Goal: Communication & Community: Participate in discussion

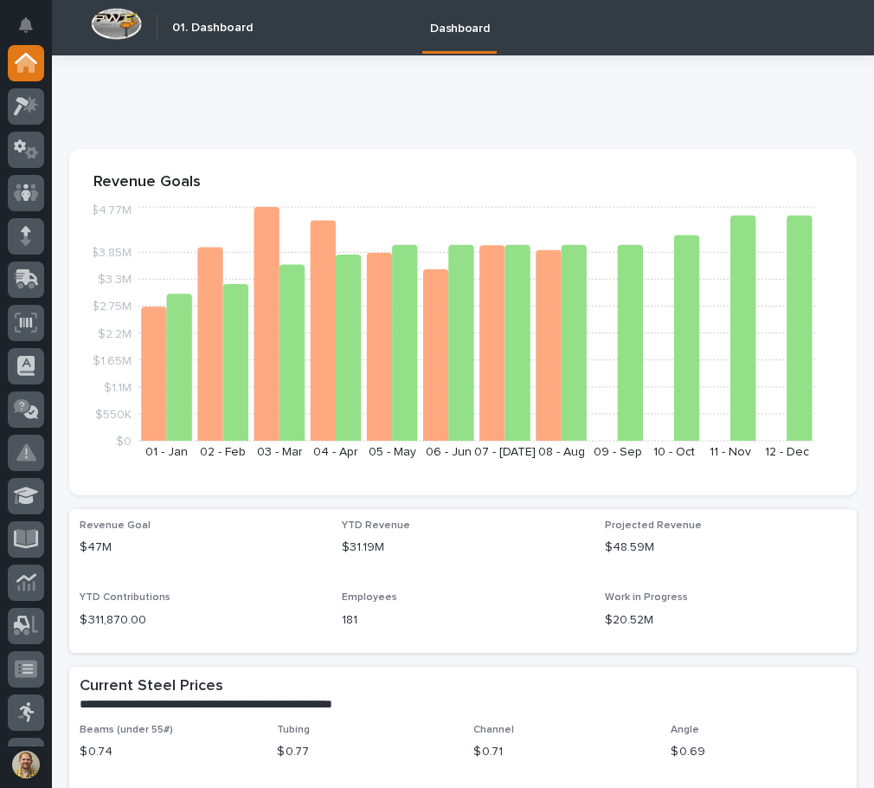
click at [410, 97] on p at bounding box center [459, 99] width 781 height 25
click at [33, 60] on icon at bounding box center [26, 58] width 23 height 11
click at [19, 271] on icon at bounding box center [27, 277] width 23 height 16
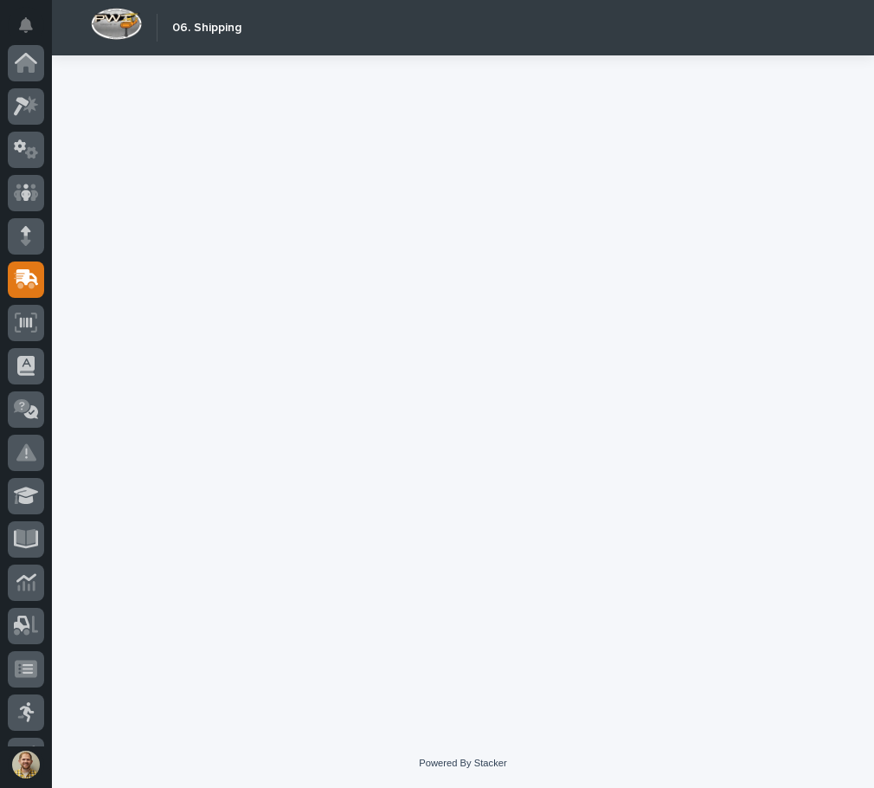
scroll to position [216, 0]
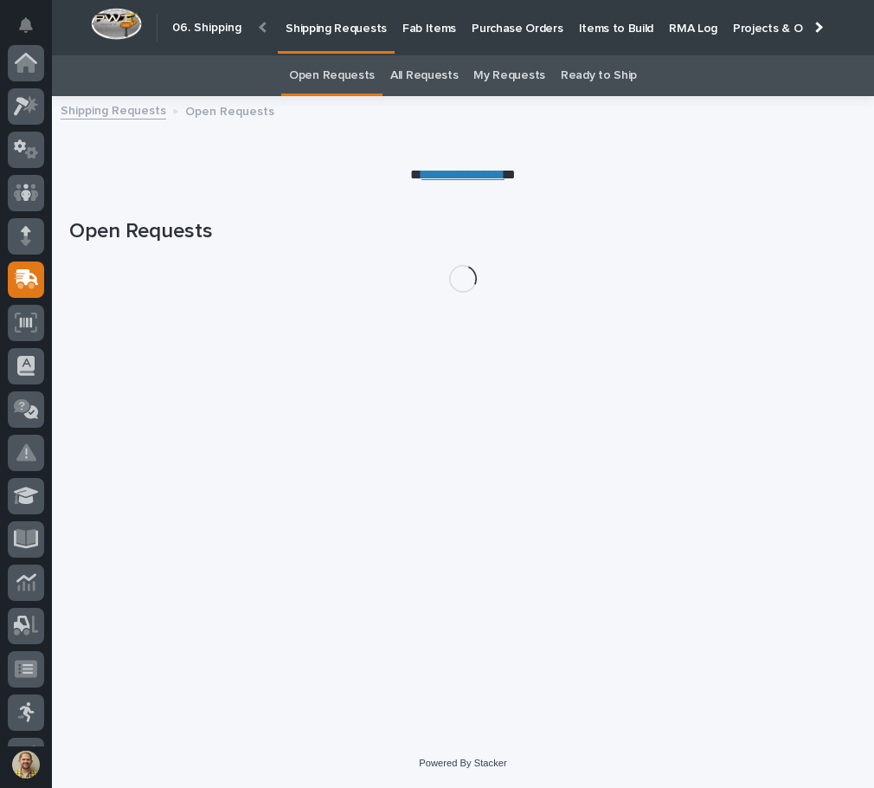
scroll to position [216, 0]
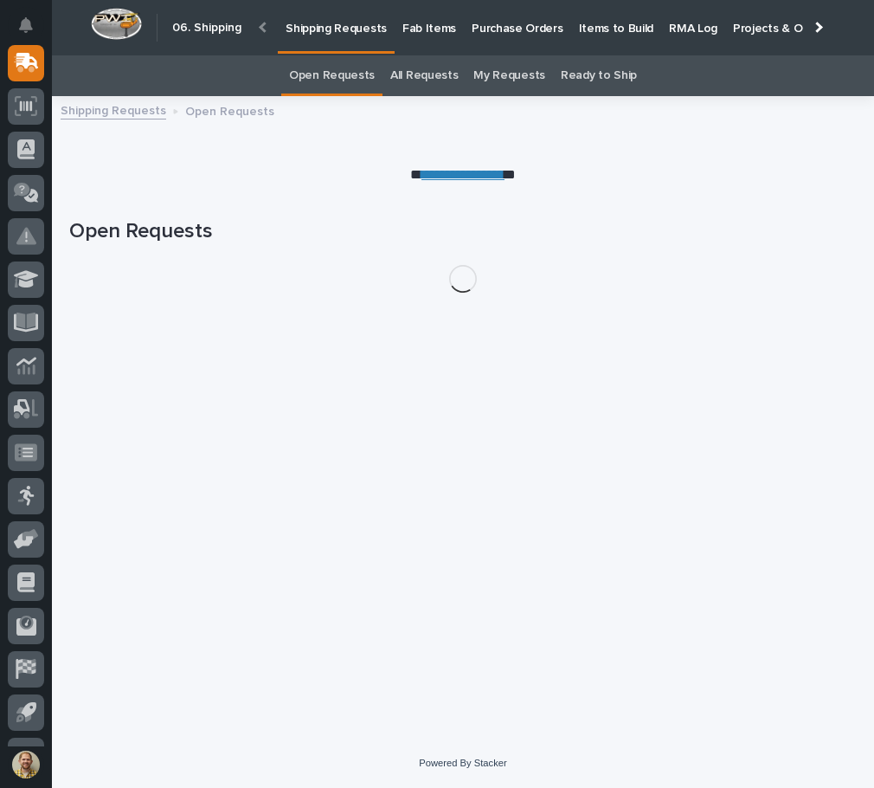
click at [494, 169] on link "**********" at bounding box center [463, 174] width 83 height 13
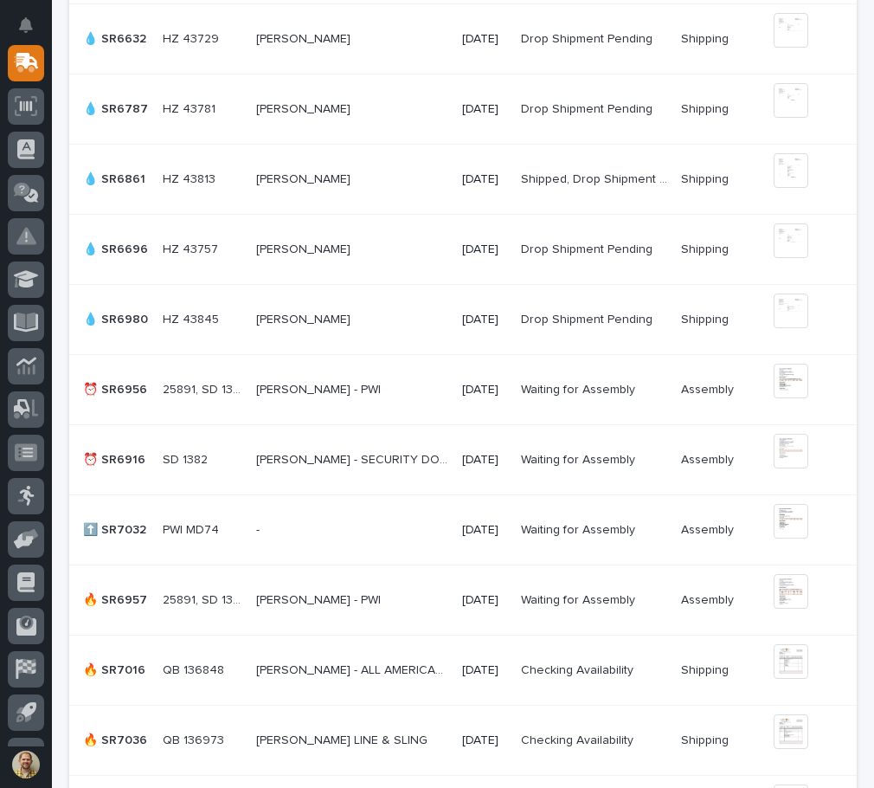
scroll to position [693, 0]
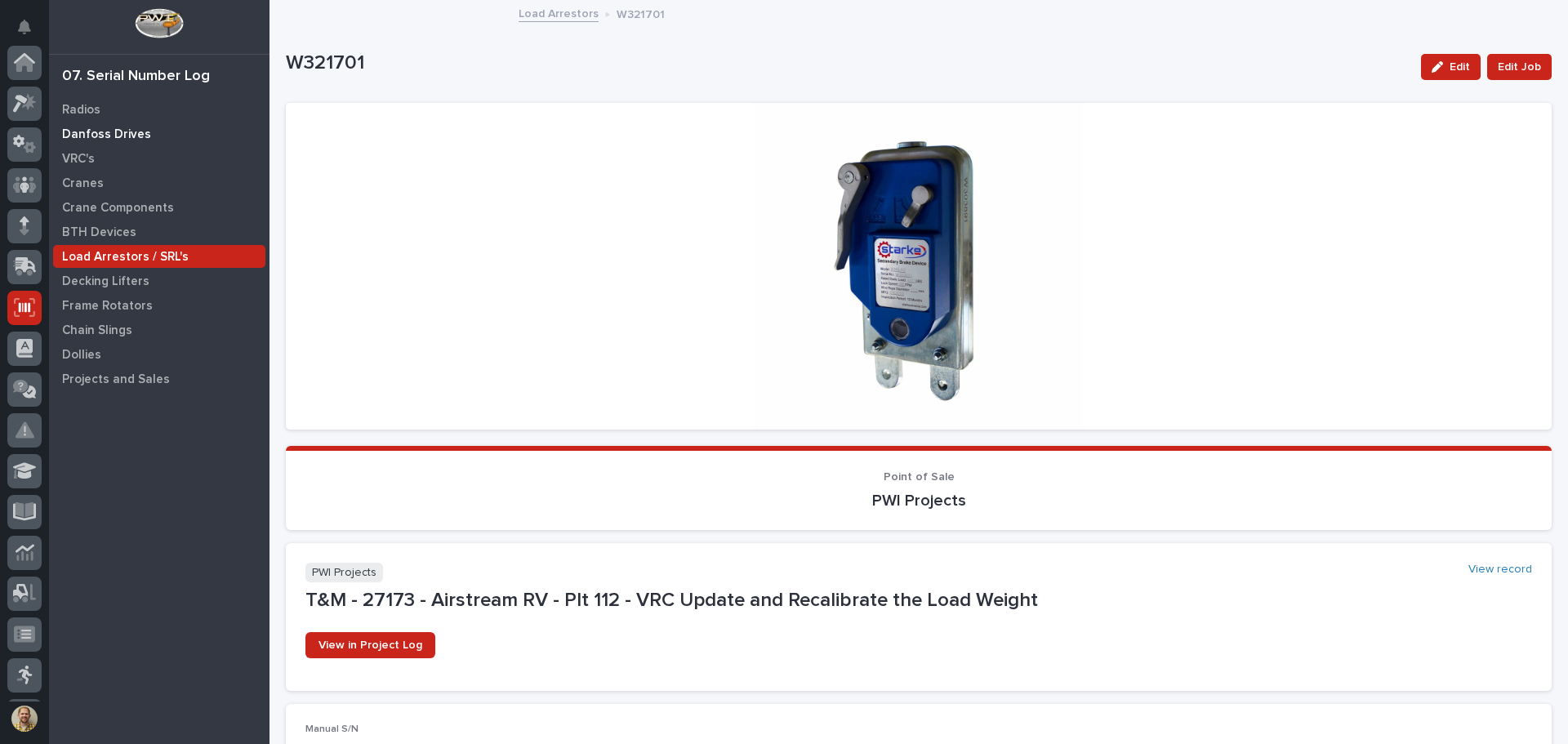
scroll to position [202, 0]
click at [22, 107] on icon at bounding box center [25, 106] width 22 height 19
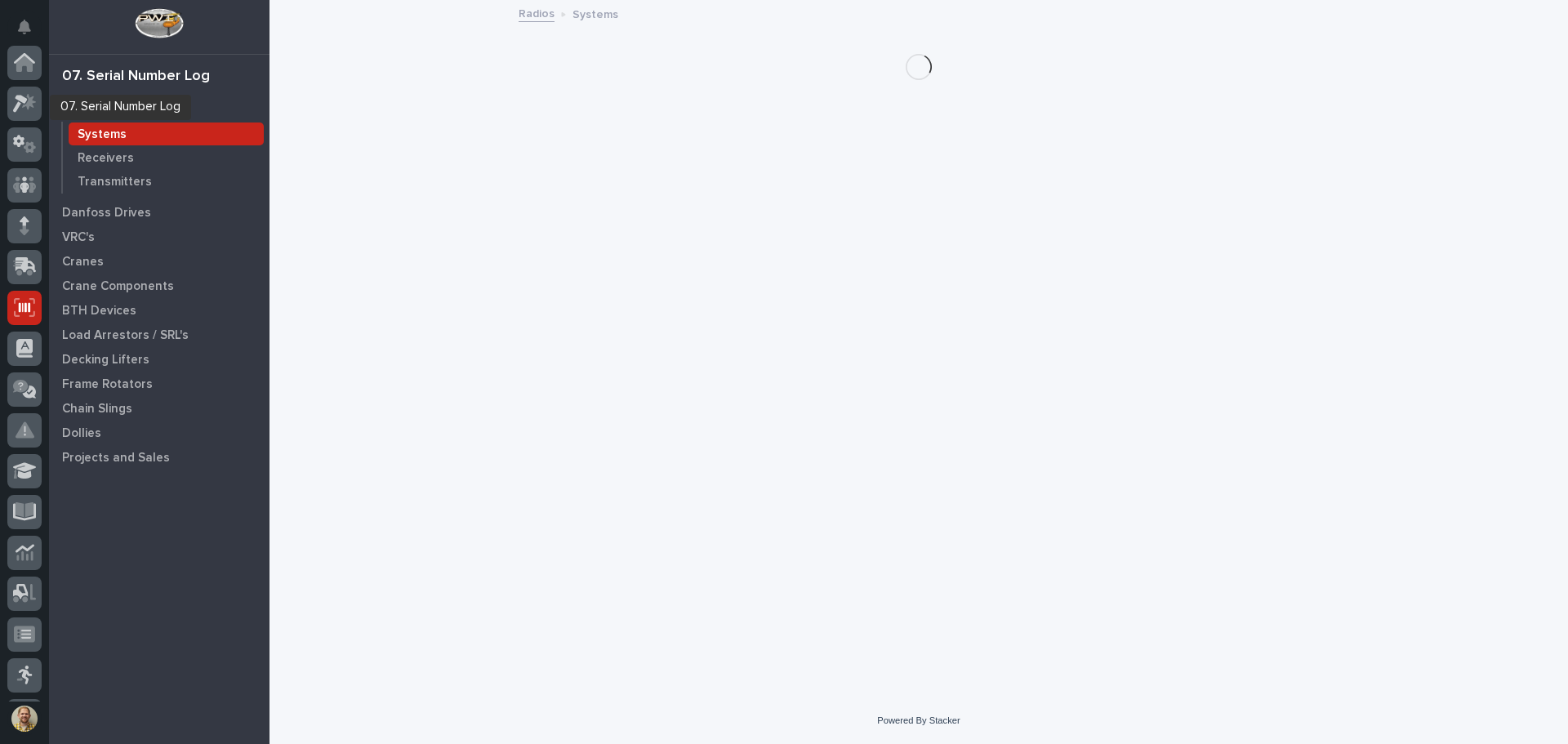
scroll to position [202, 0]
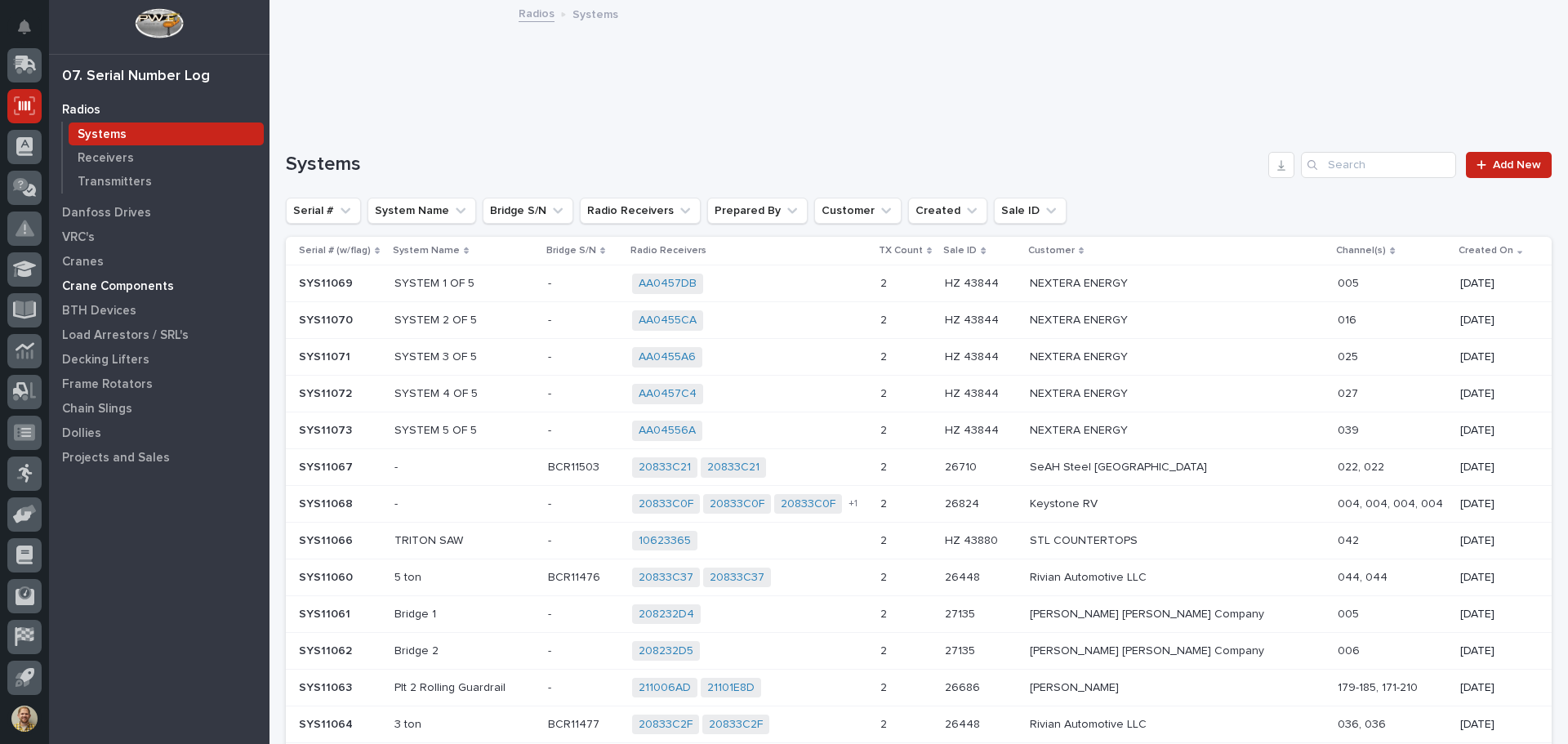
click at [142, 281] on p "Crane Components" at bounding box center [118, 287] width 112 height 15
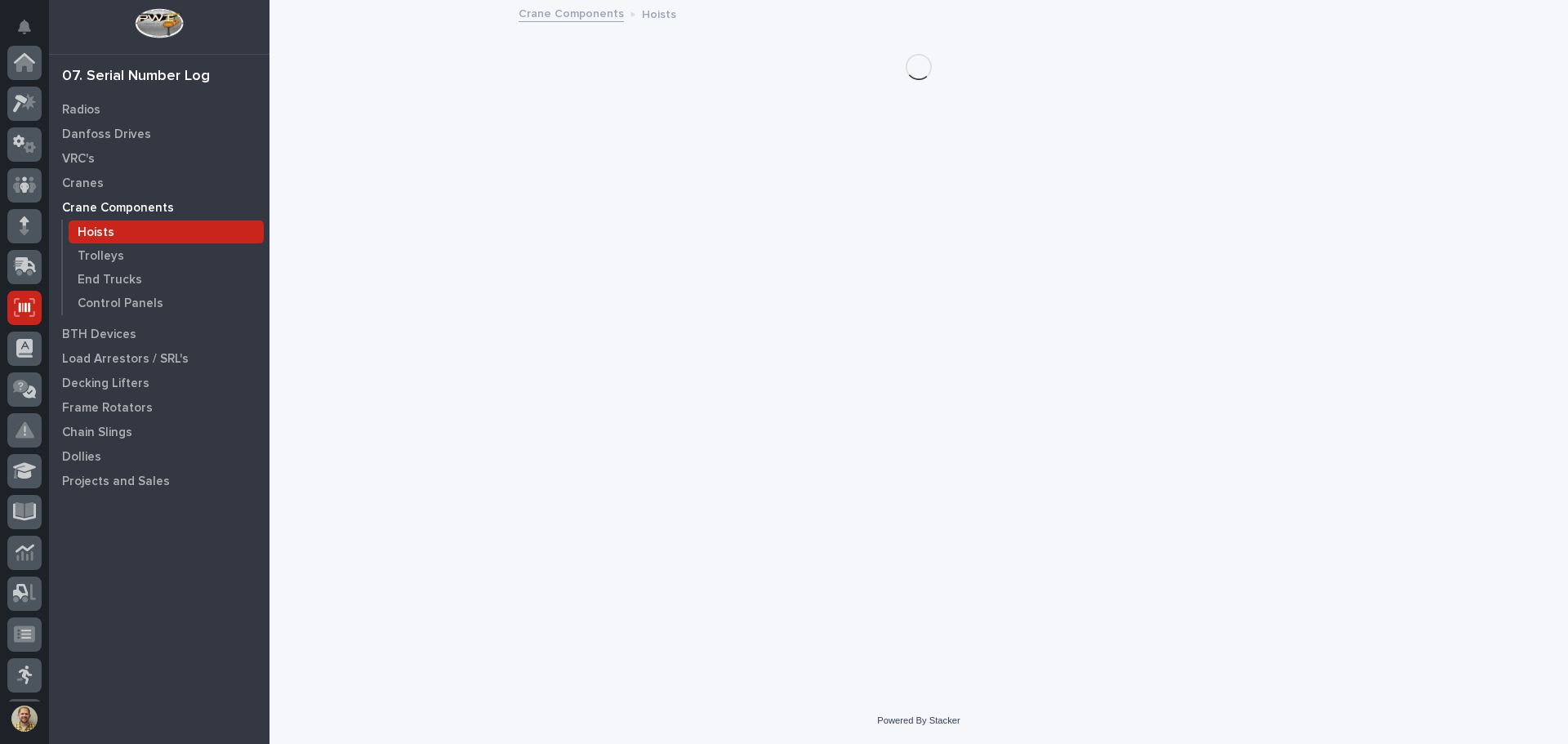
scroll to position [202, 0]
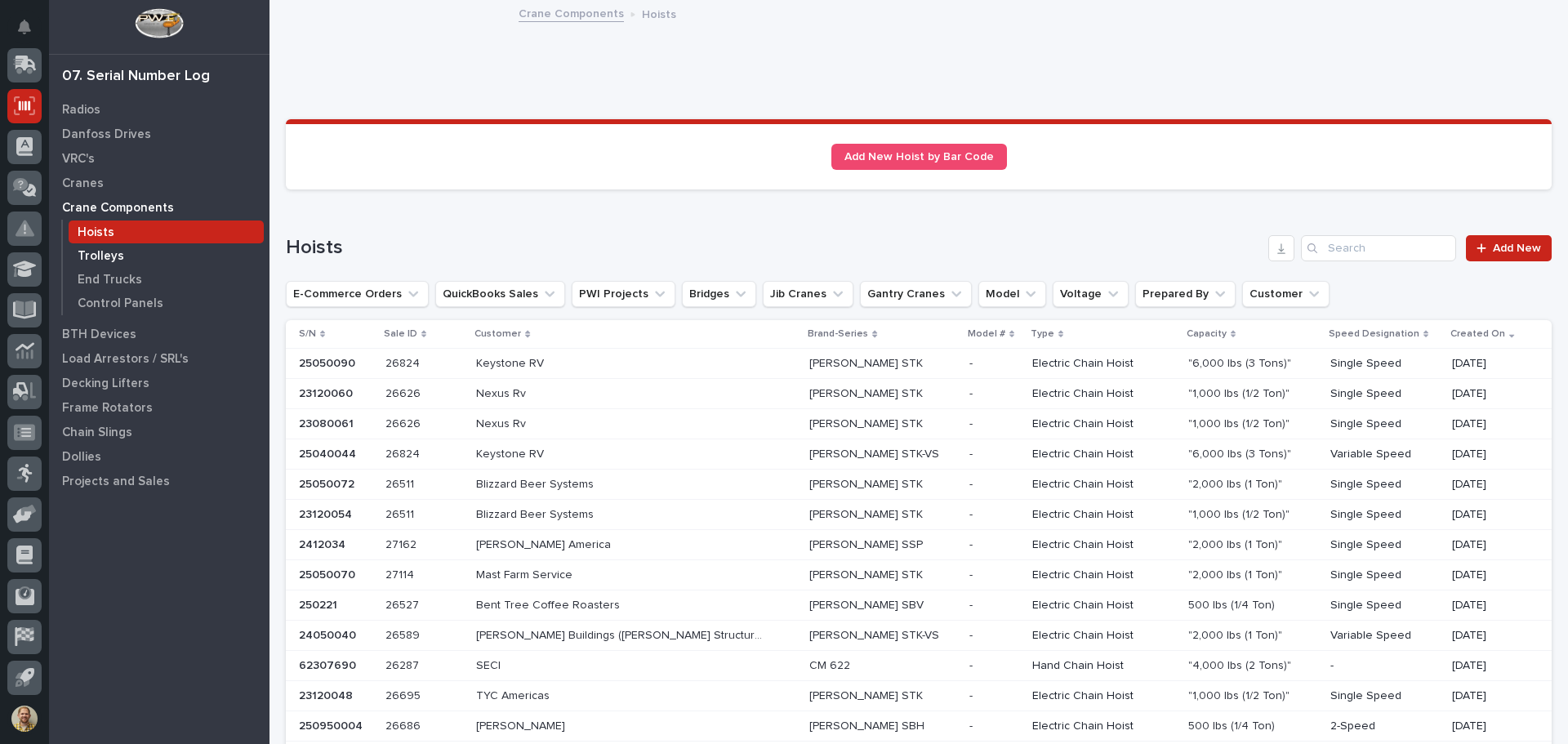
click at [111, 253] on p "Trolleys" at bounding box center [100, 256] width 46 height 15
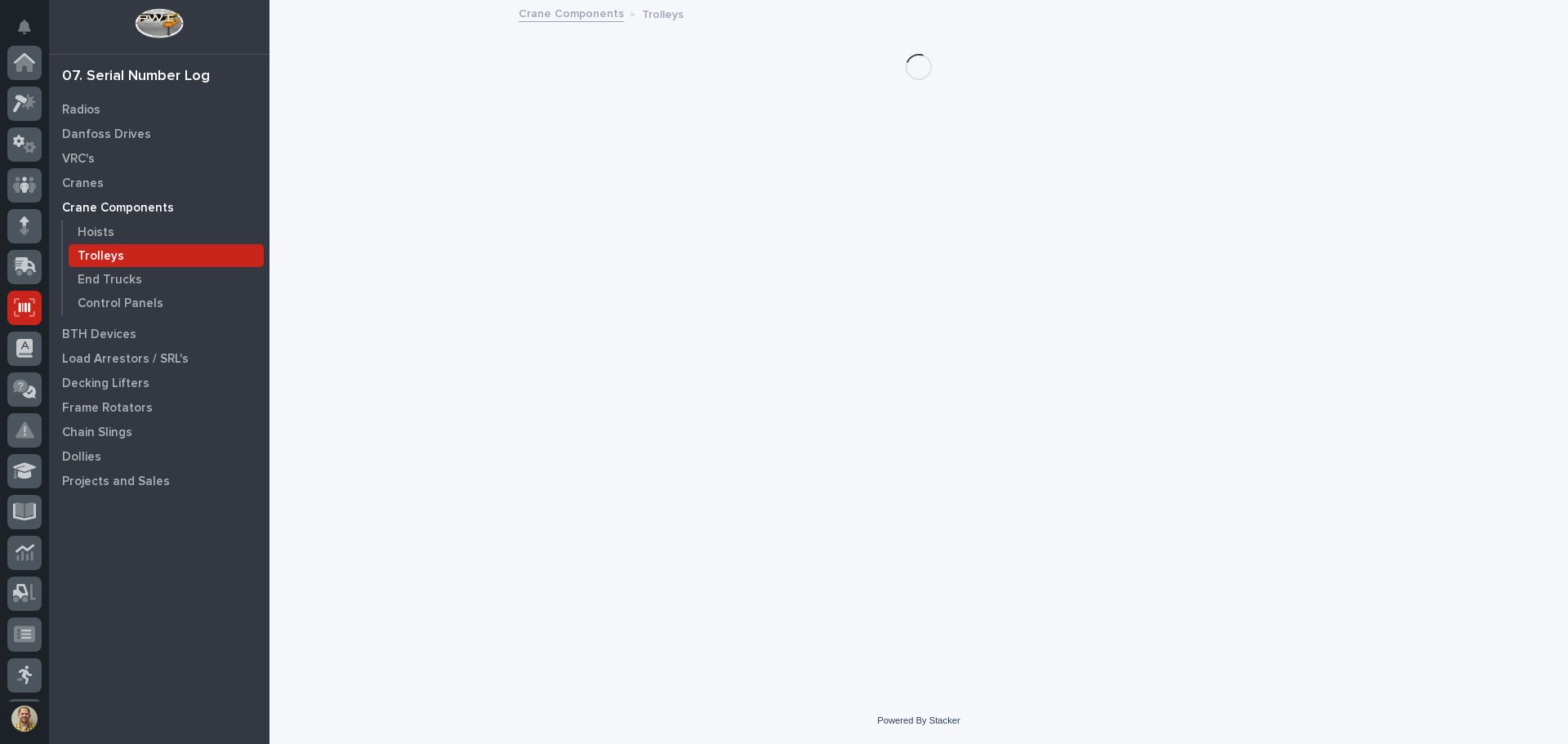
scroll to position [202, 0]
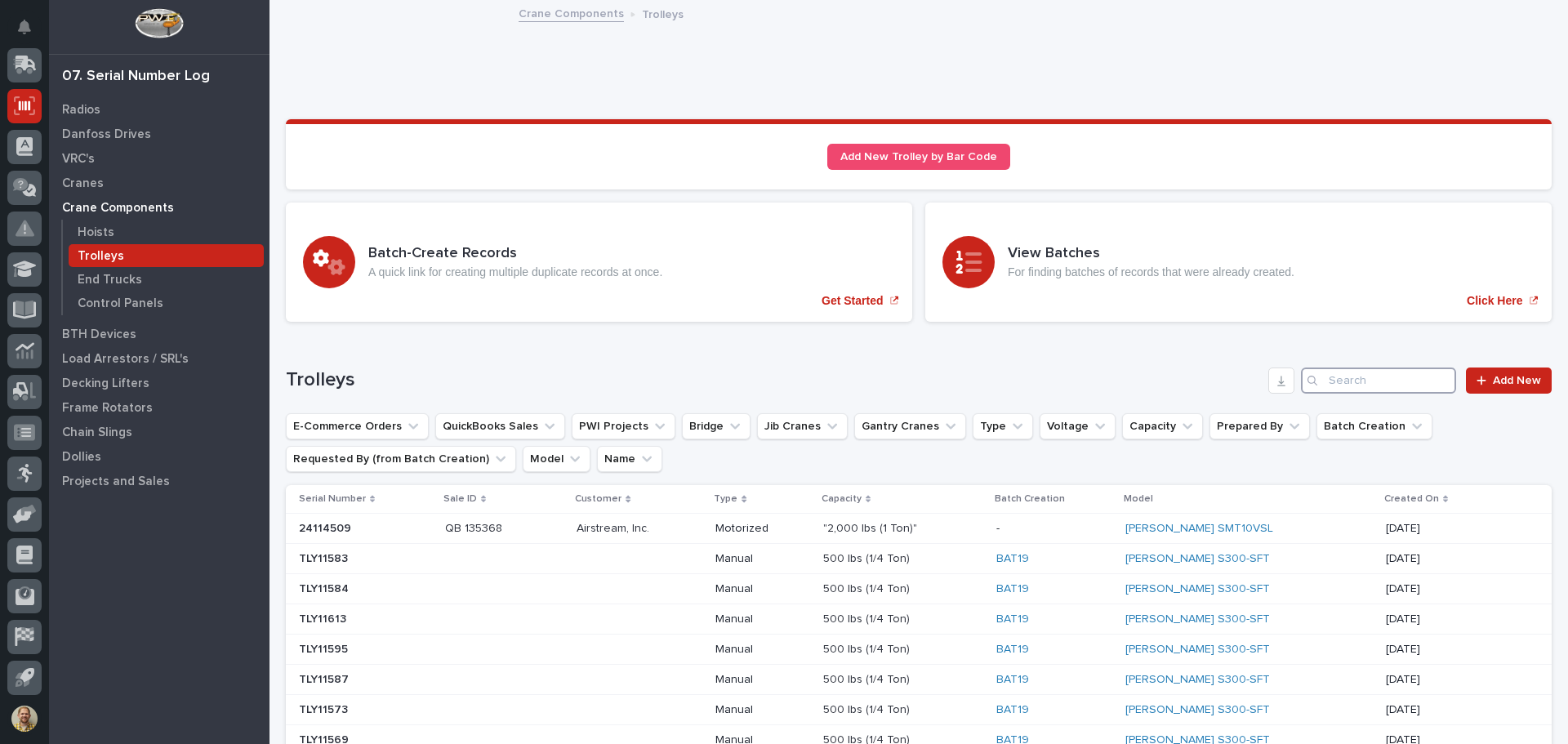
click at [1347, 383] on input "Search" at bounding box center [1378, 381] width 155 height 26
click at [1504, 381] on span "Add New" at bounding box center [1516, 380] width 48 height 11
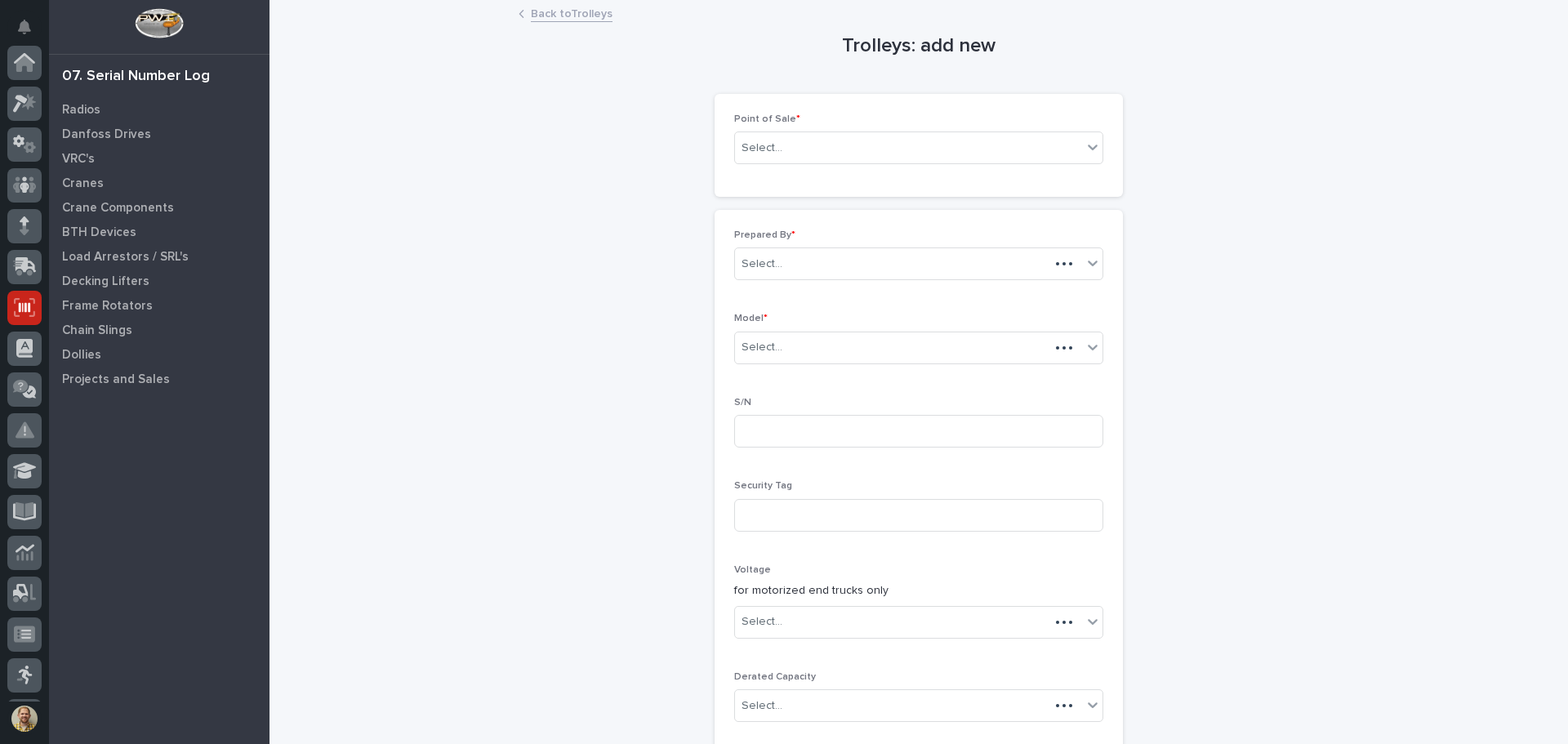
scroll to position [202, 0]
click at [862, 137] on div "Select..." at bounding box center [909, 148] width 347 height 27
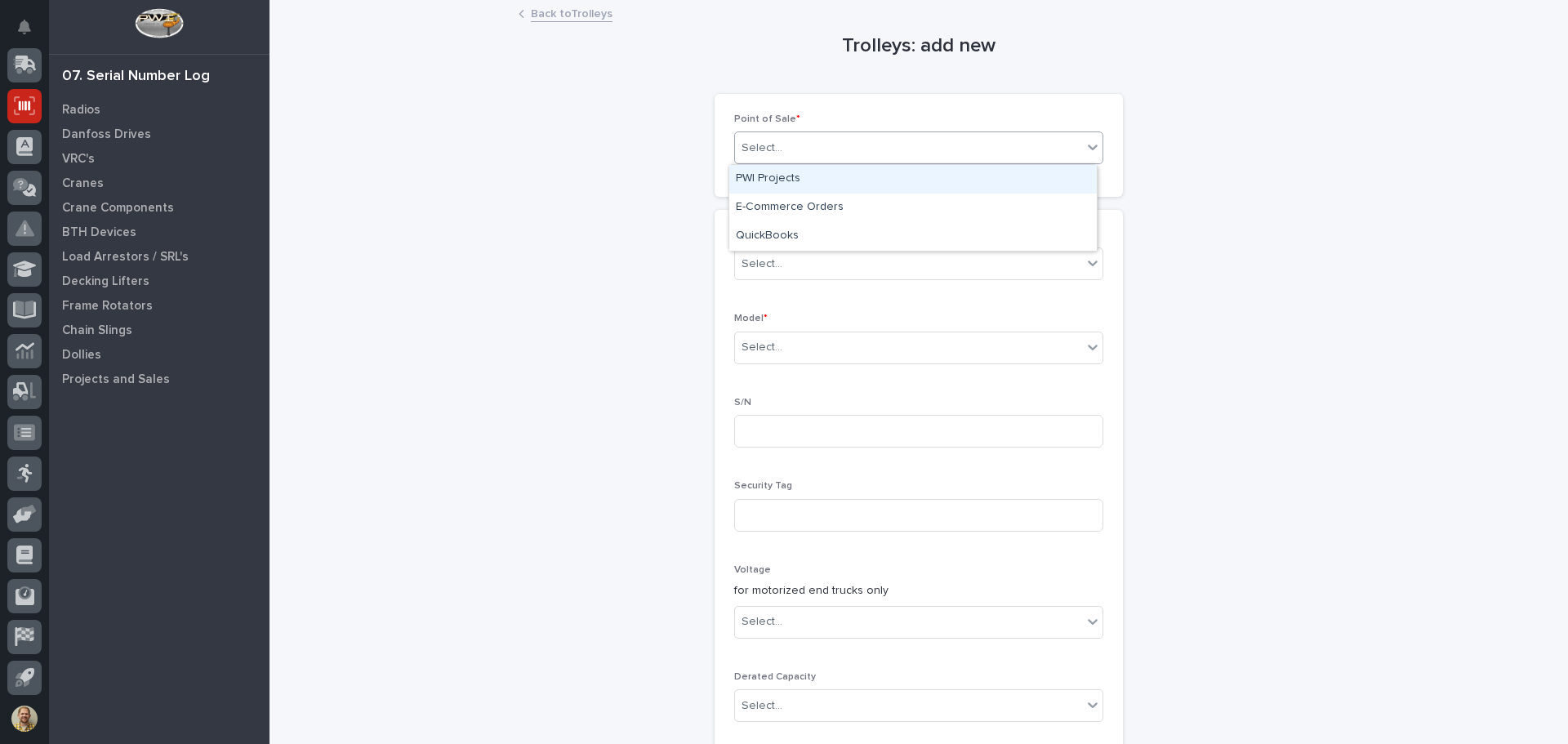
click at [856, 168] on div "PWI Projects" at bounding box center [913, 179] width 368 height 28
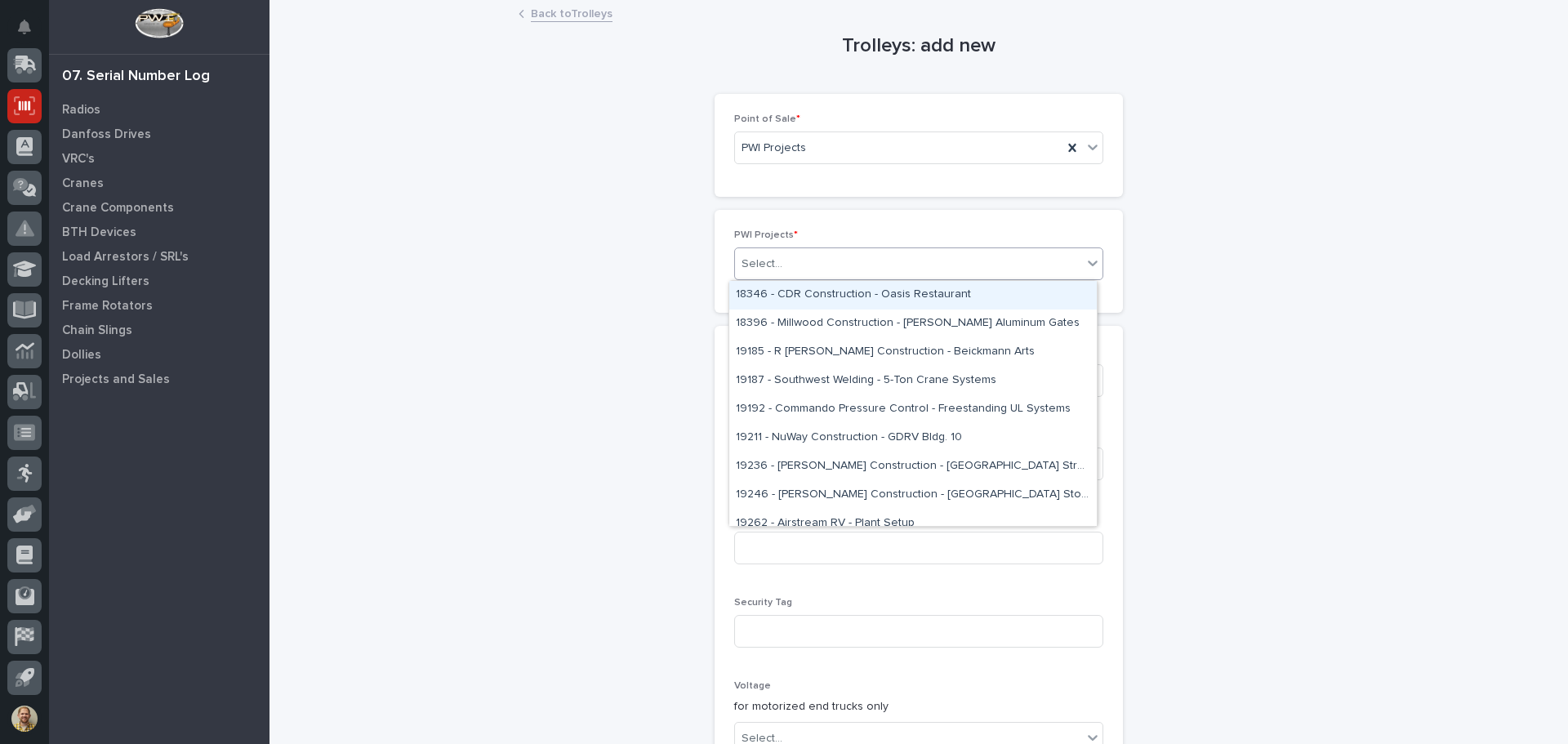
click at [826, 262] on div "Select..." at bounding box center [909, 264] width 347 height 27
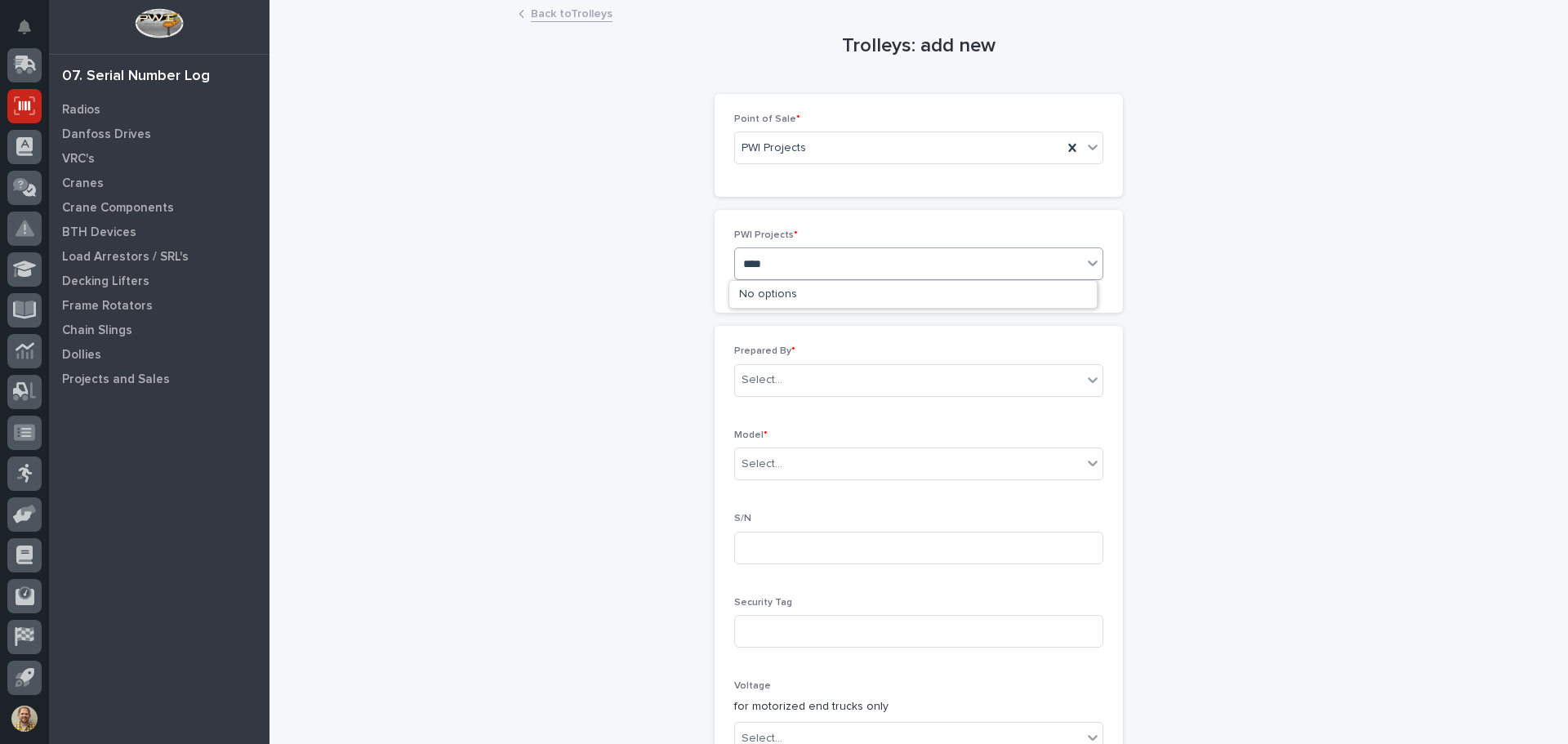
type input "*****"
click at [814, 286] on div "26675 - Alpha Systems - Fall Protection System" at bounding box center [913, 295] width 368 height 28
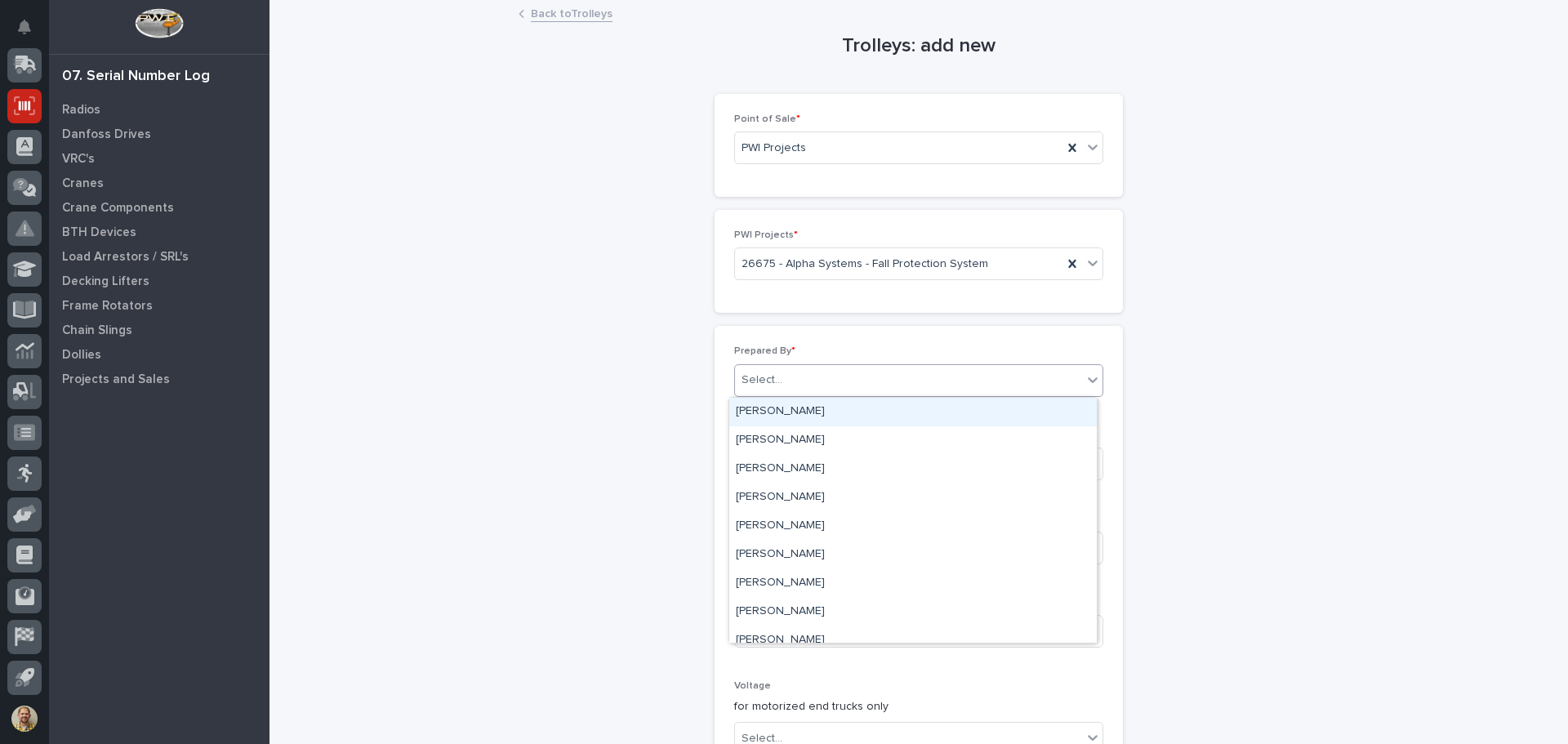
click at [795, 381] on div "Select..." at bounding box center [909, 380] width 347 height 27
type input "*****"
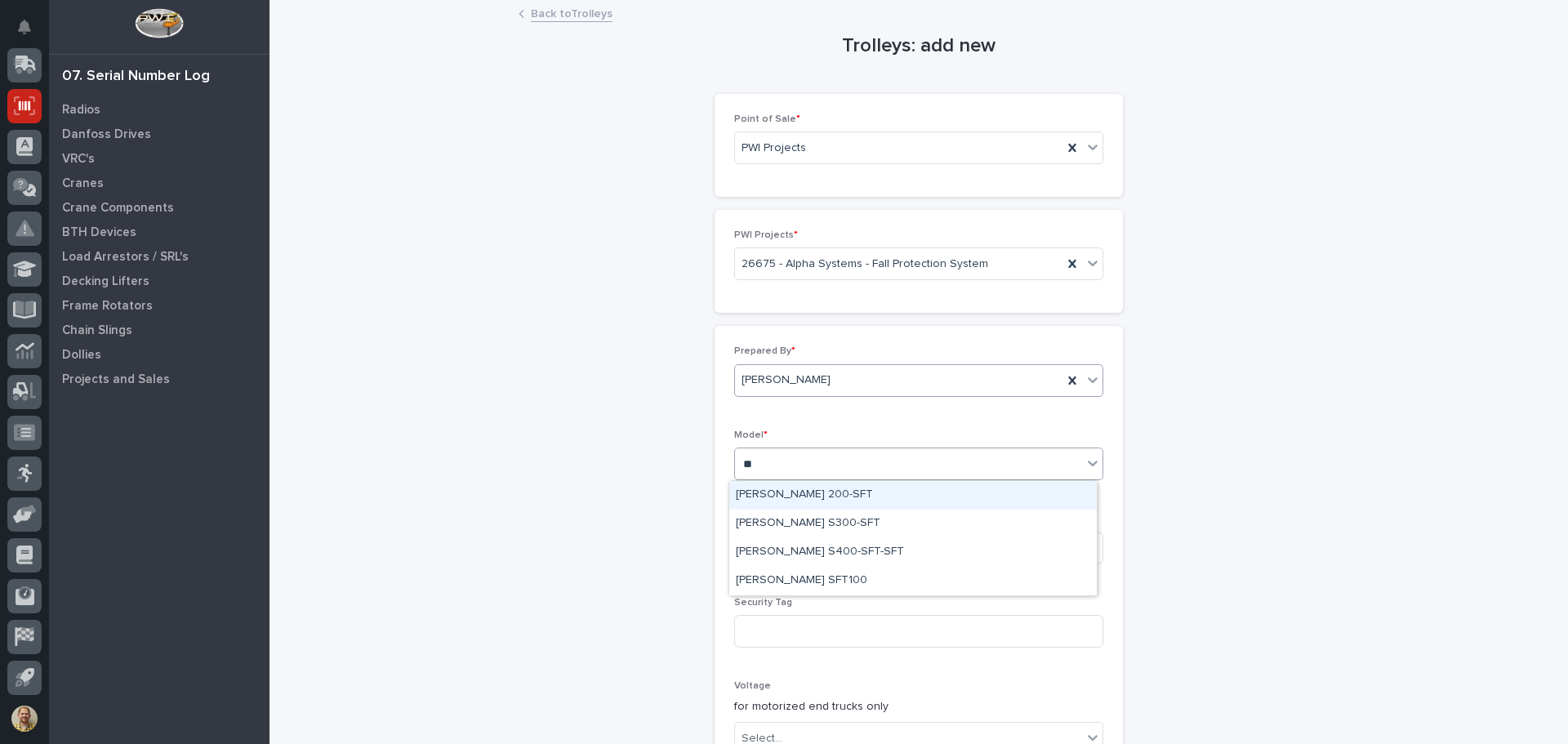
type input "***"
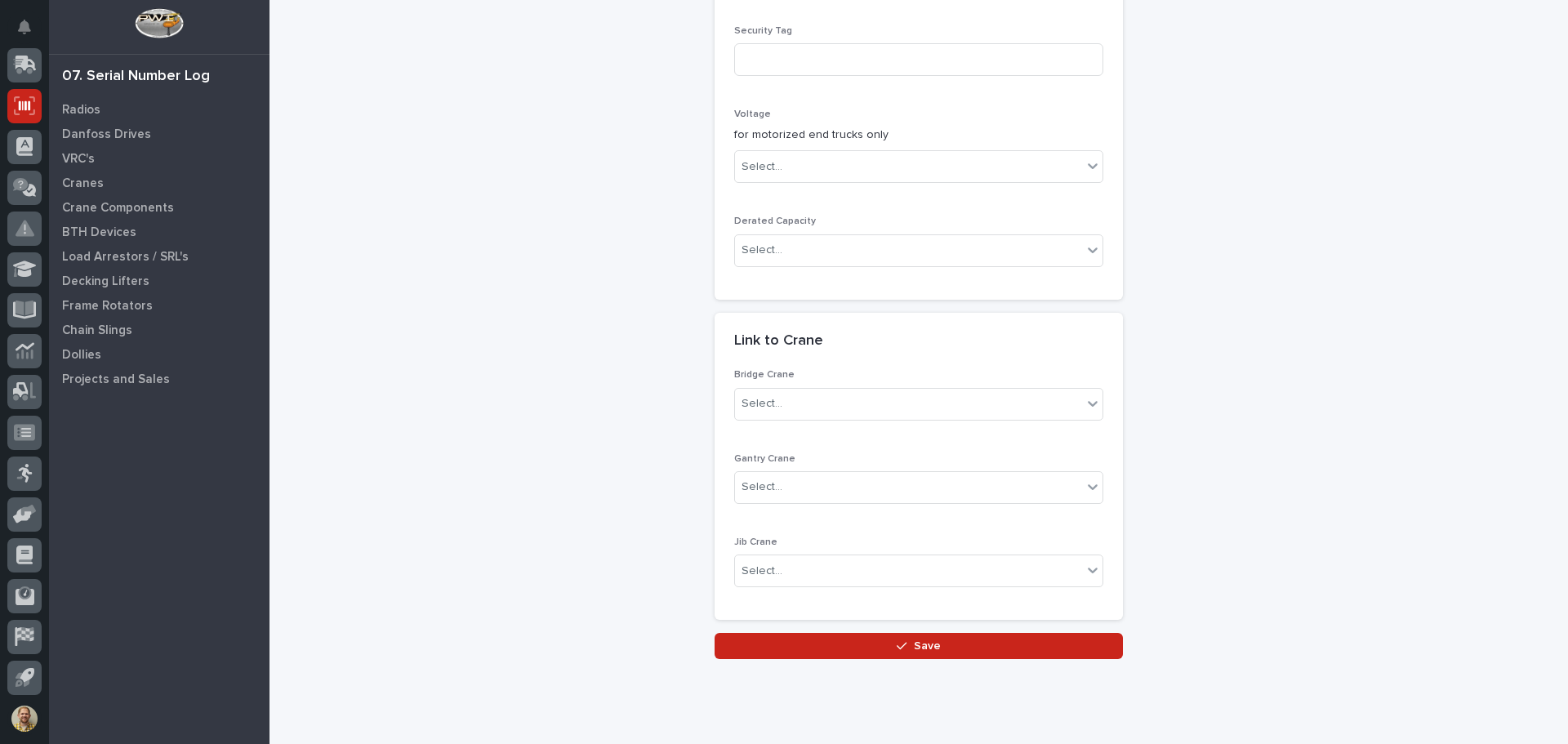
scroll to position [615, 0]
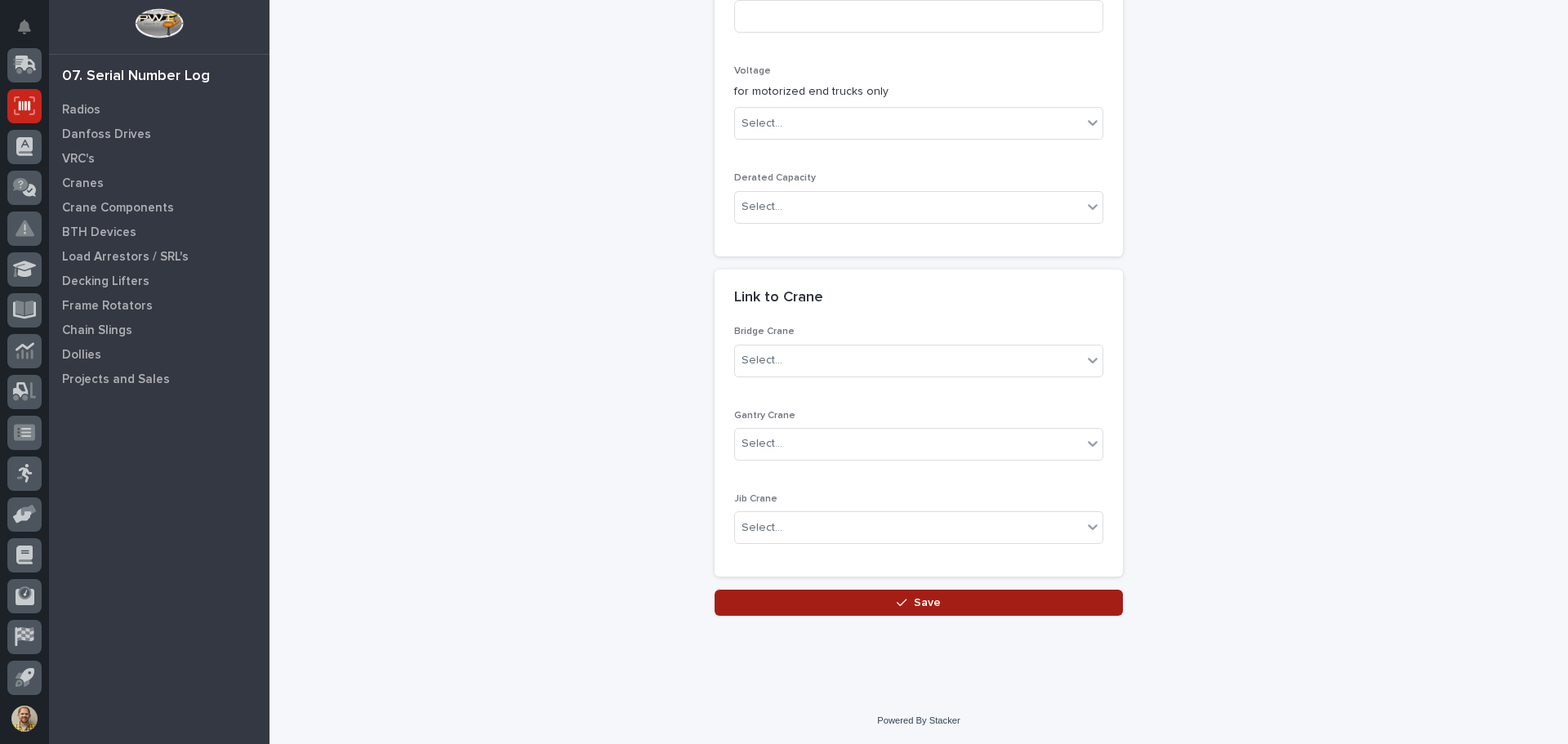
type input "TYL10616"
click at [847, 609] on button "Save" at bounding box center [918, 603] width 409 height 26
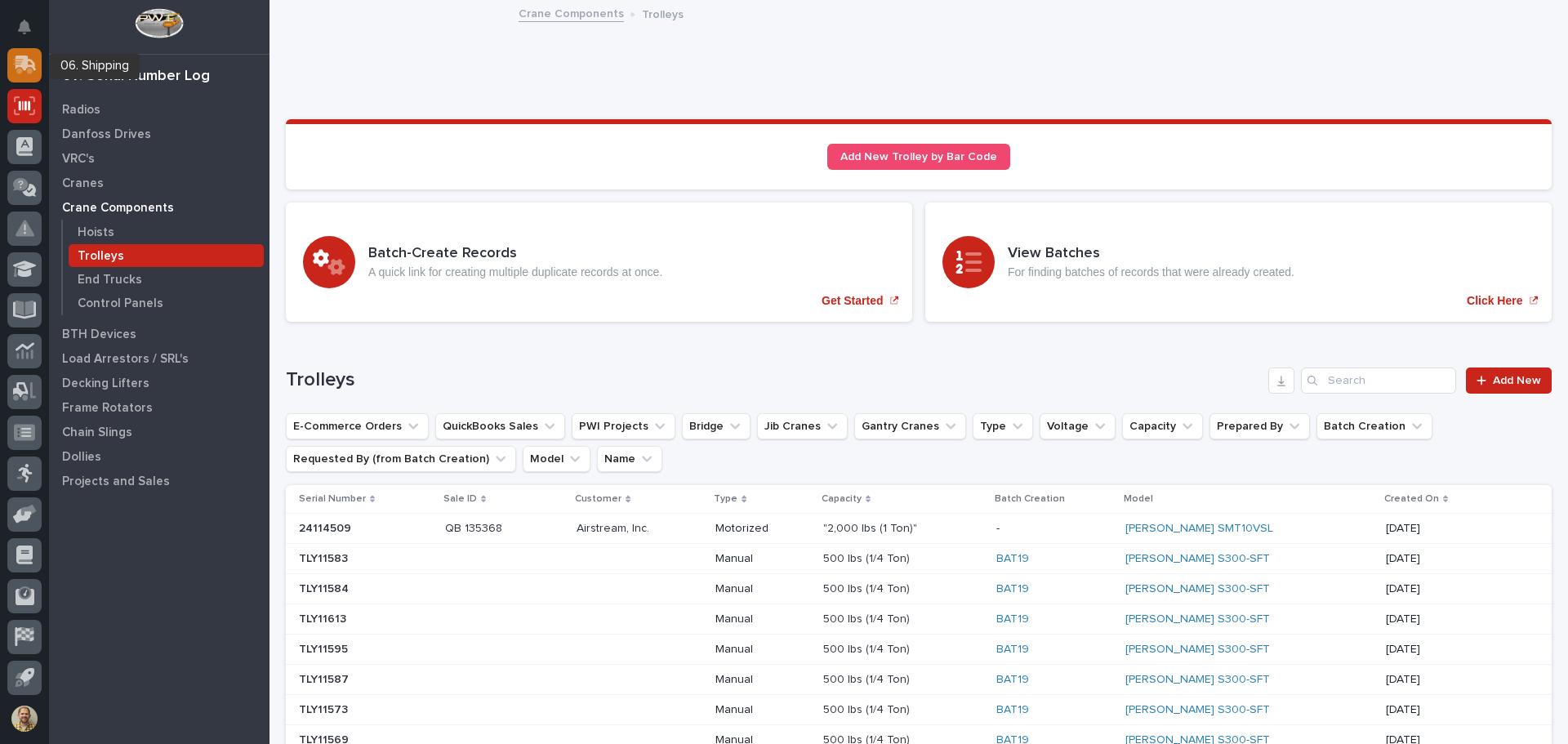
click at [31, 58] on icon at bounding box center [25, 65] width 24 height 19
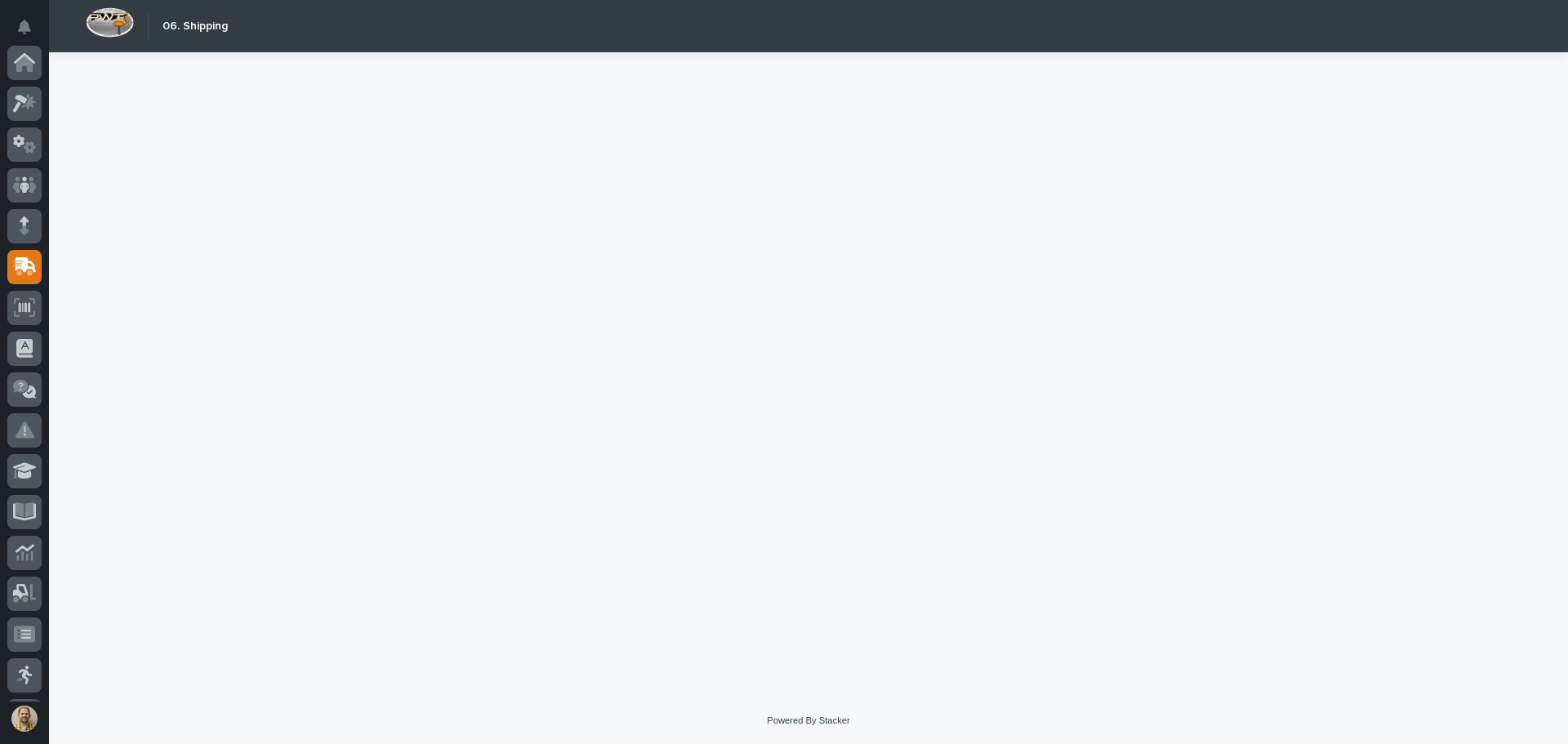
scroll to position [202, 0]
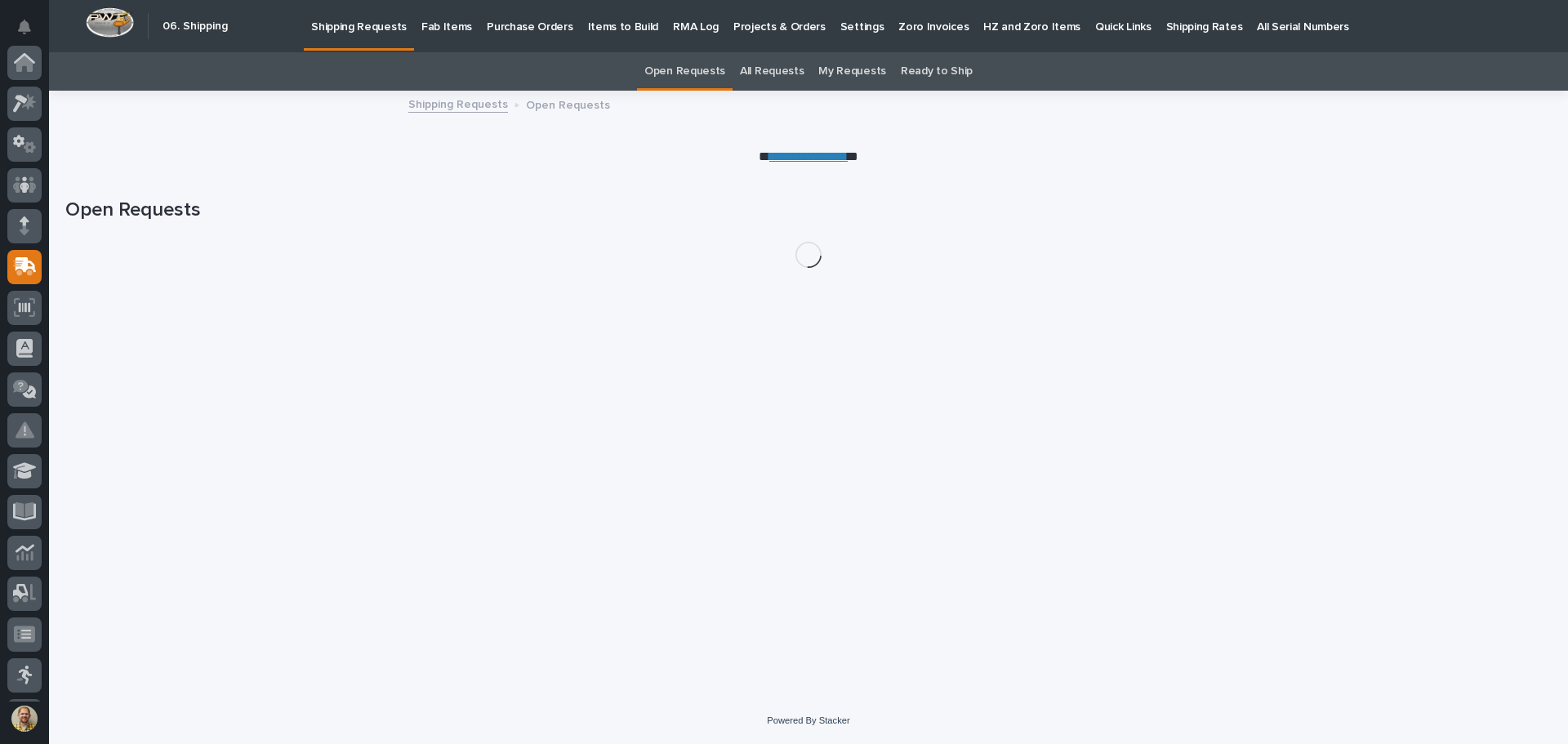
scroll to position [202, 0]
click at [450, 22] on p "Fab Items" at bounding box center [447, 17] width 51 height 34
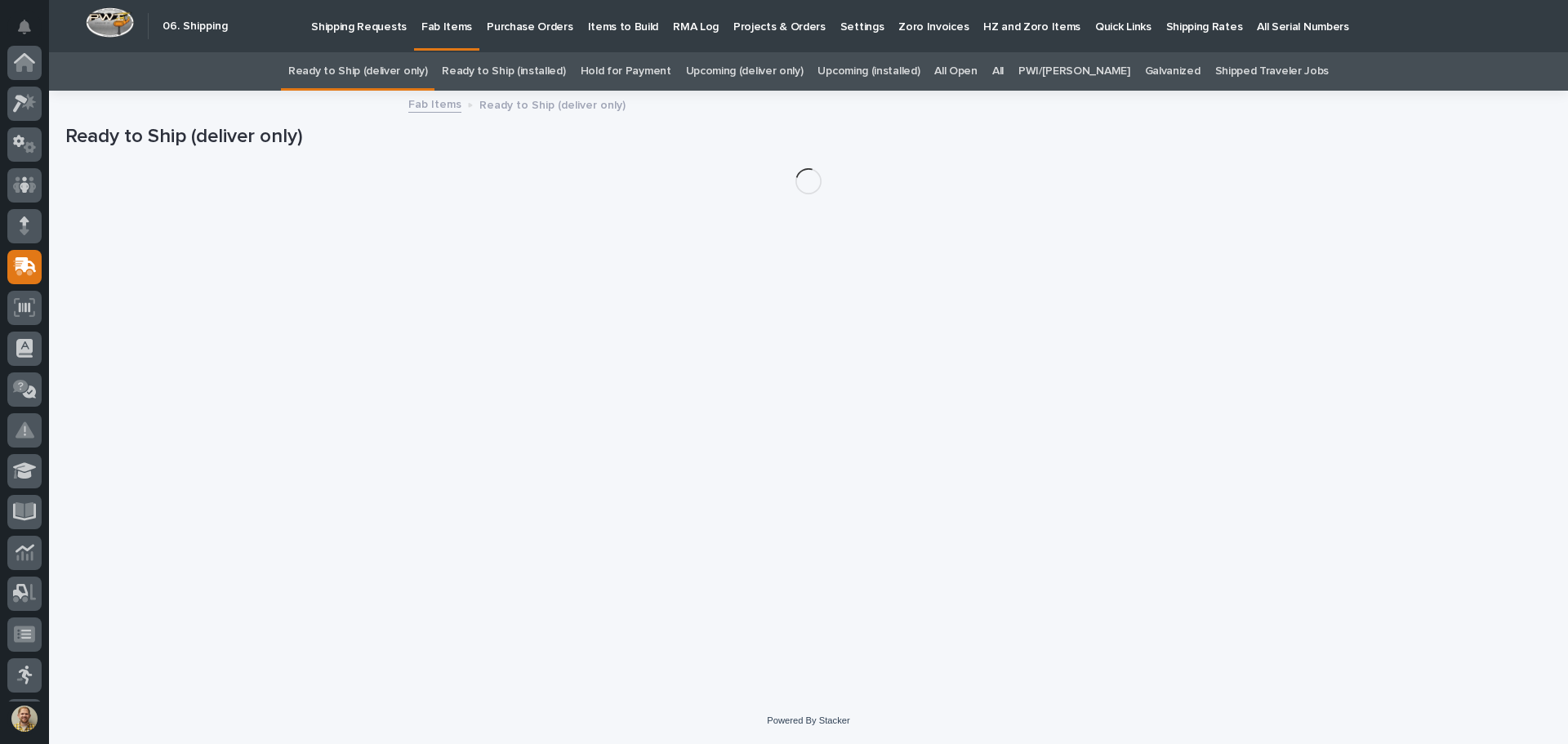
scroll to position [202, 0]
click at [1004, 72] on link "All" at bounding box center [998, 71] width 11 height 39
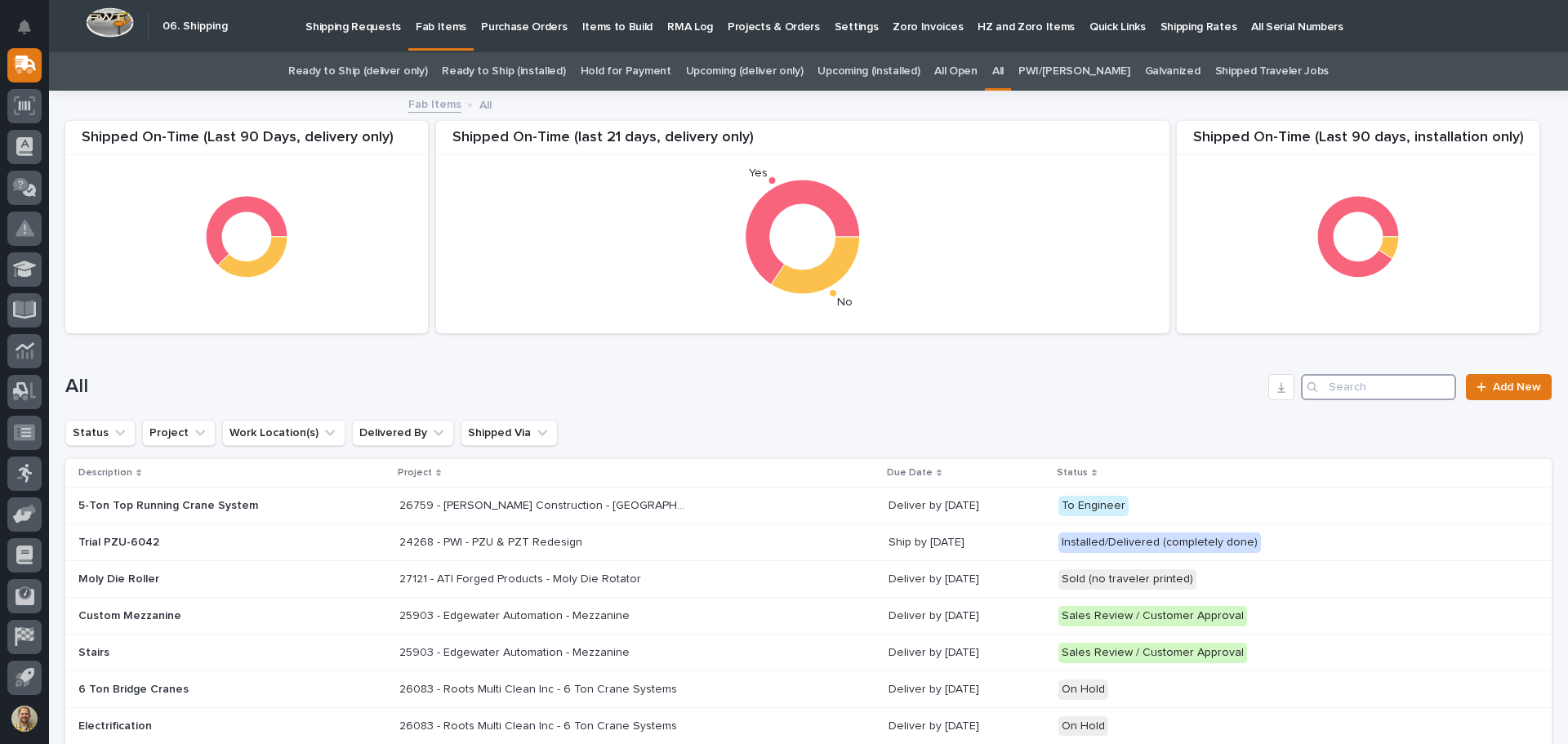
click at [1365, 379] on input "Search" at bounding box center [1378, 387] width 155 height 26
click at [1331, 387] on input "Search" at bounding box center [1378, 387] width 155 height 26
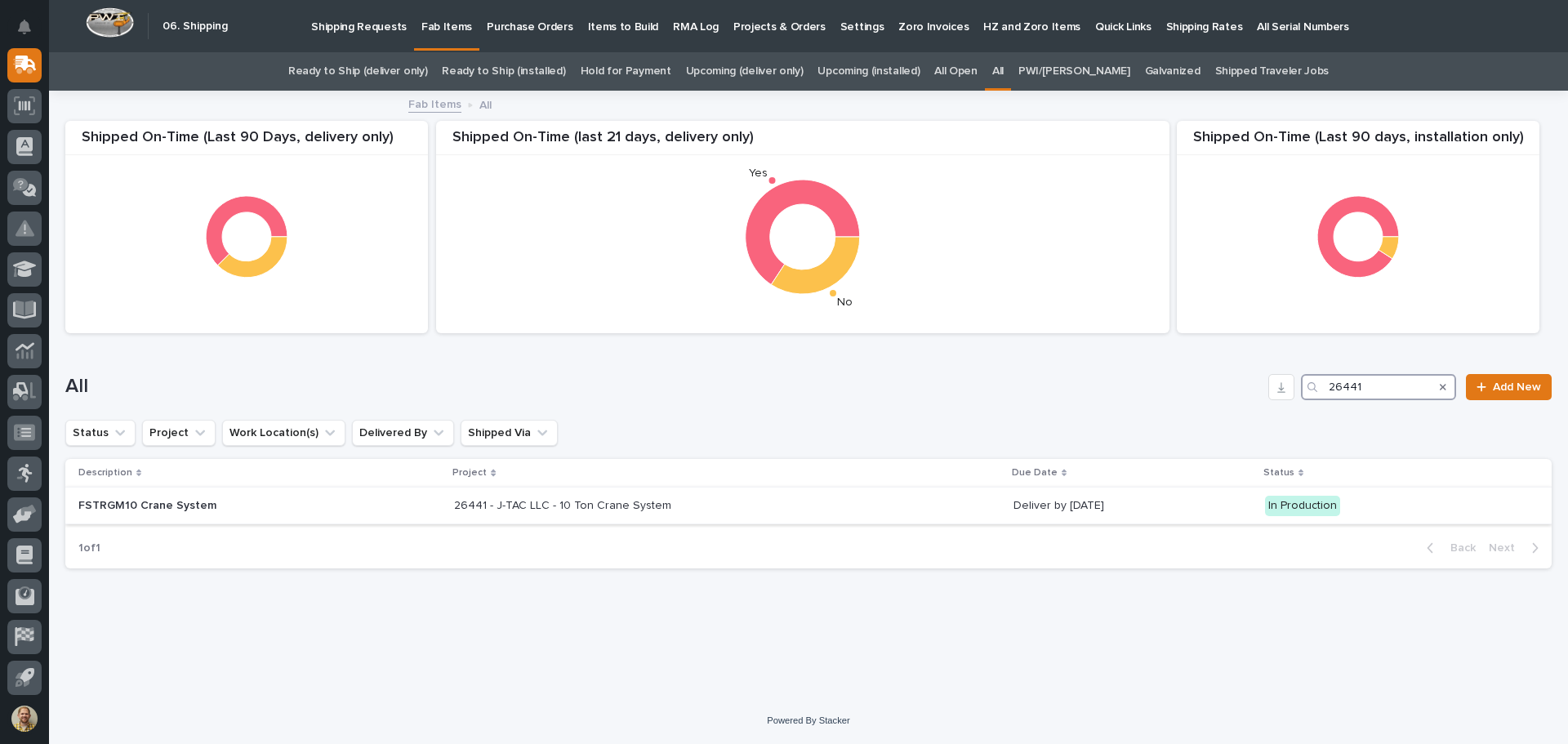
type input "26441"
click at [587, 504] on p "26441 - J-TAC LLC - 10 Ton Crane System" at bounding box center [564, 504] width 221 height 17
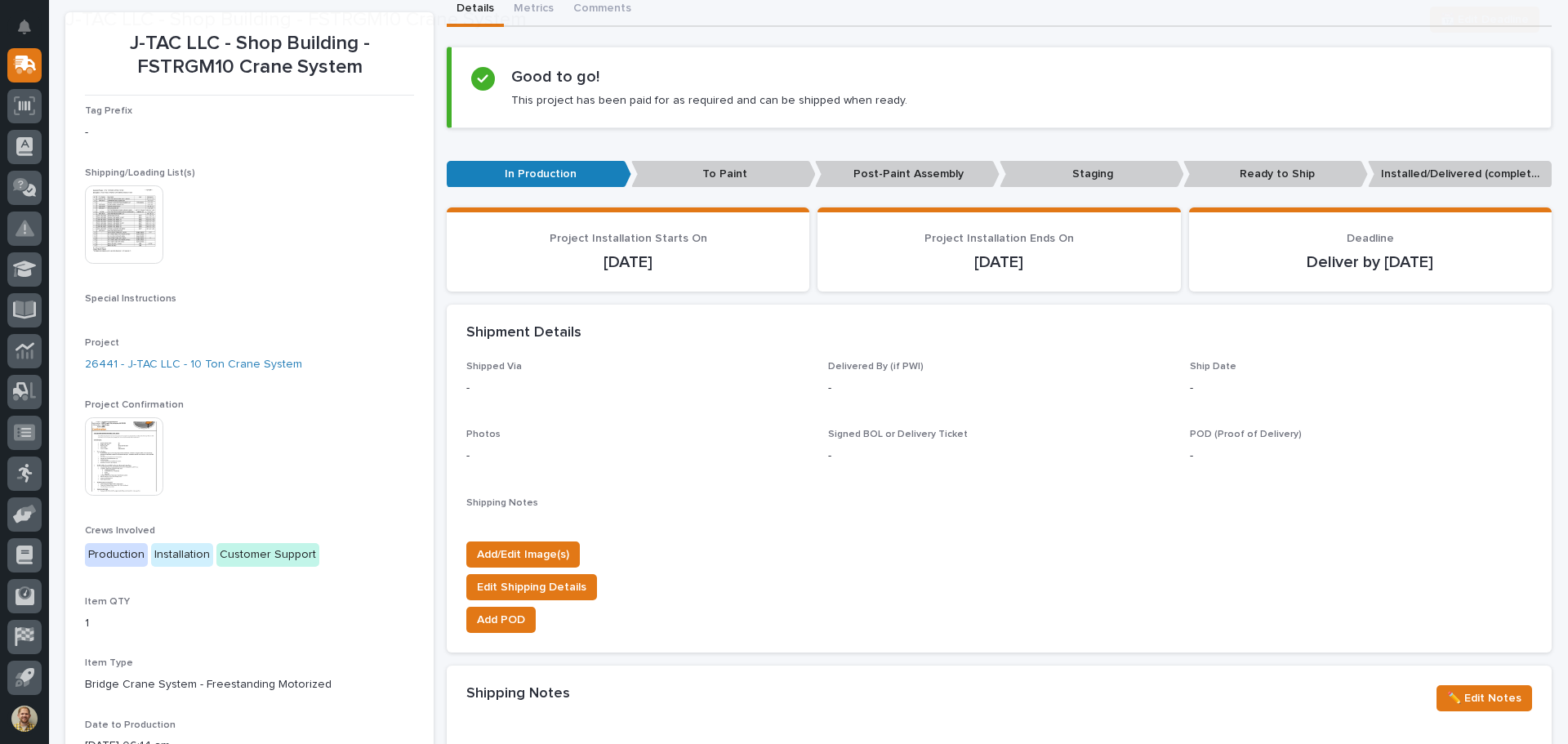
scroll to position [163, 0]
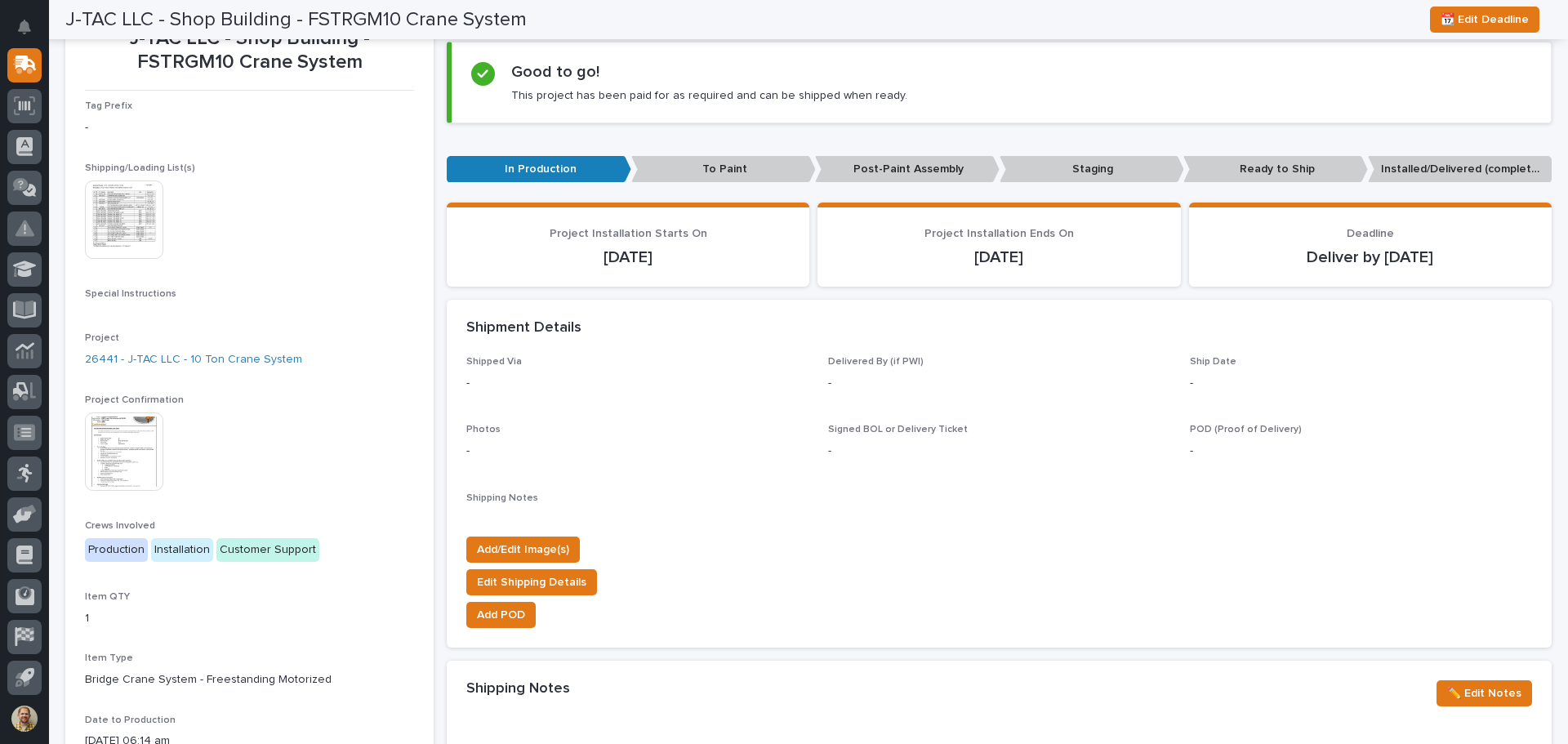
click at [133, 448] on img at bounding box center [124, 451] width 78 height 78
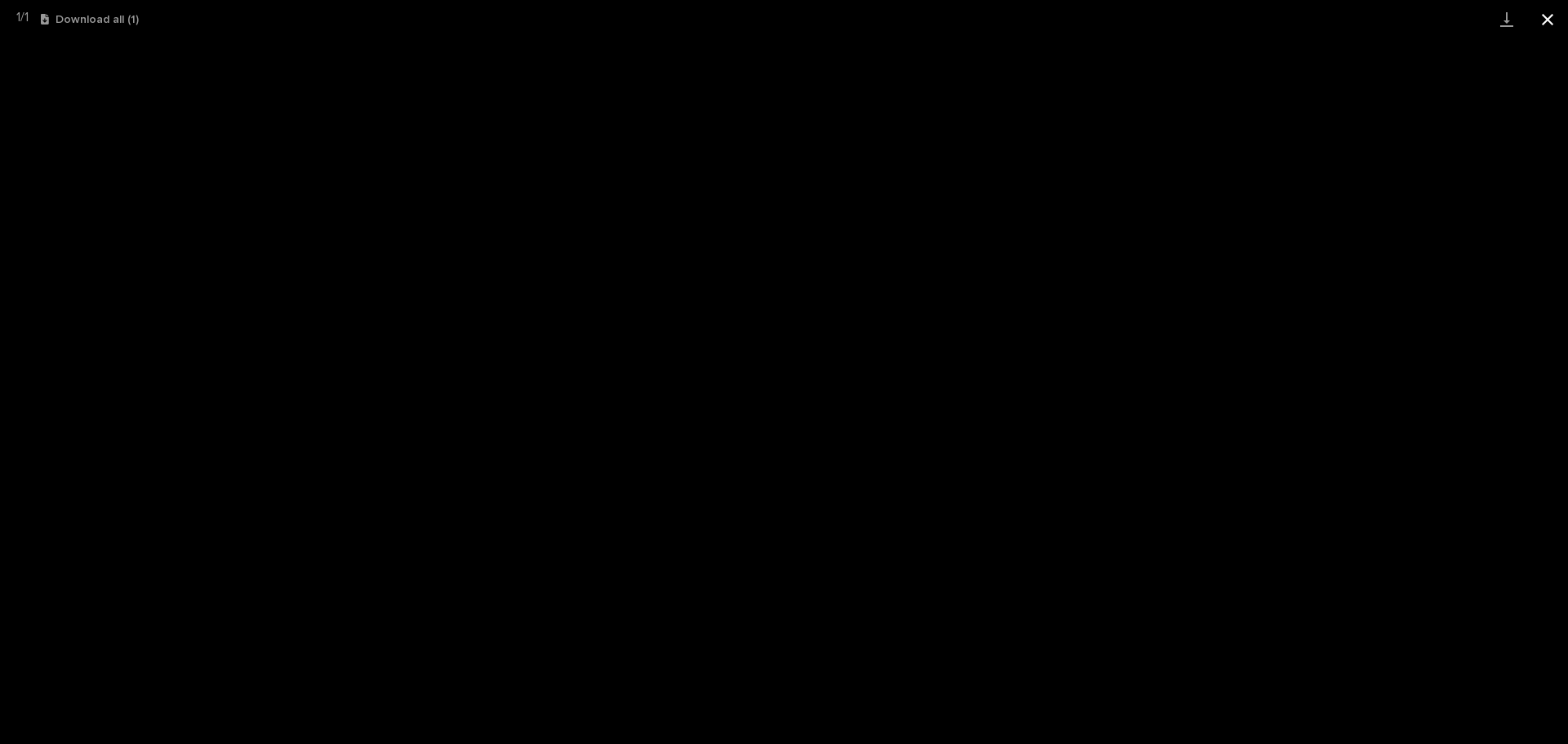
click at [1554, 22] on button "Close gallery" at bounding box center [1547, 19] width 41 height 39
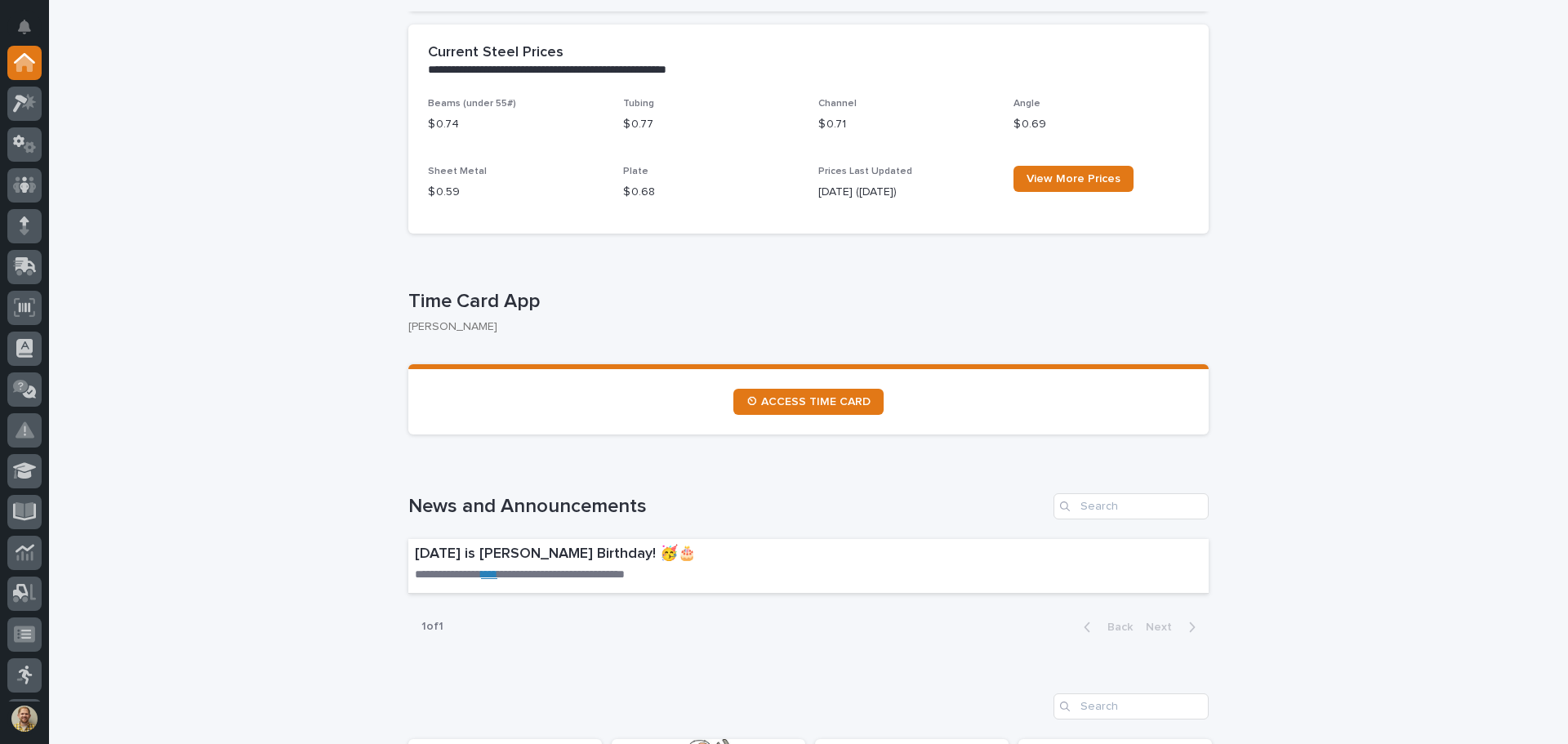
scroll to position [1306, 0]
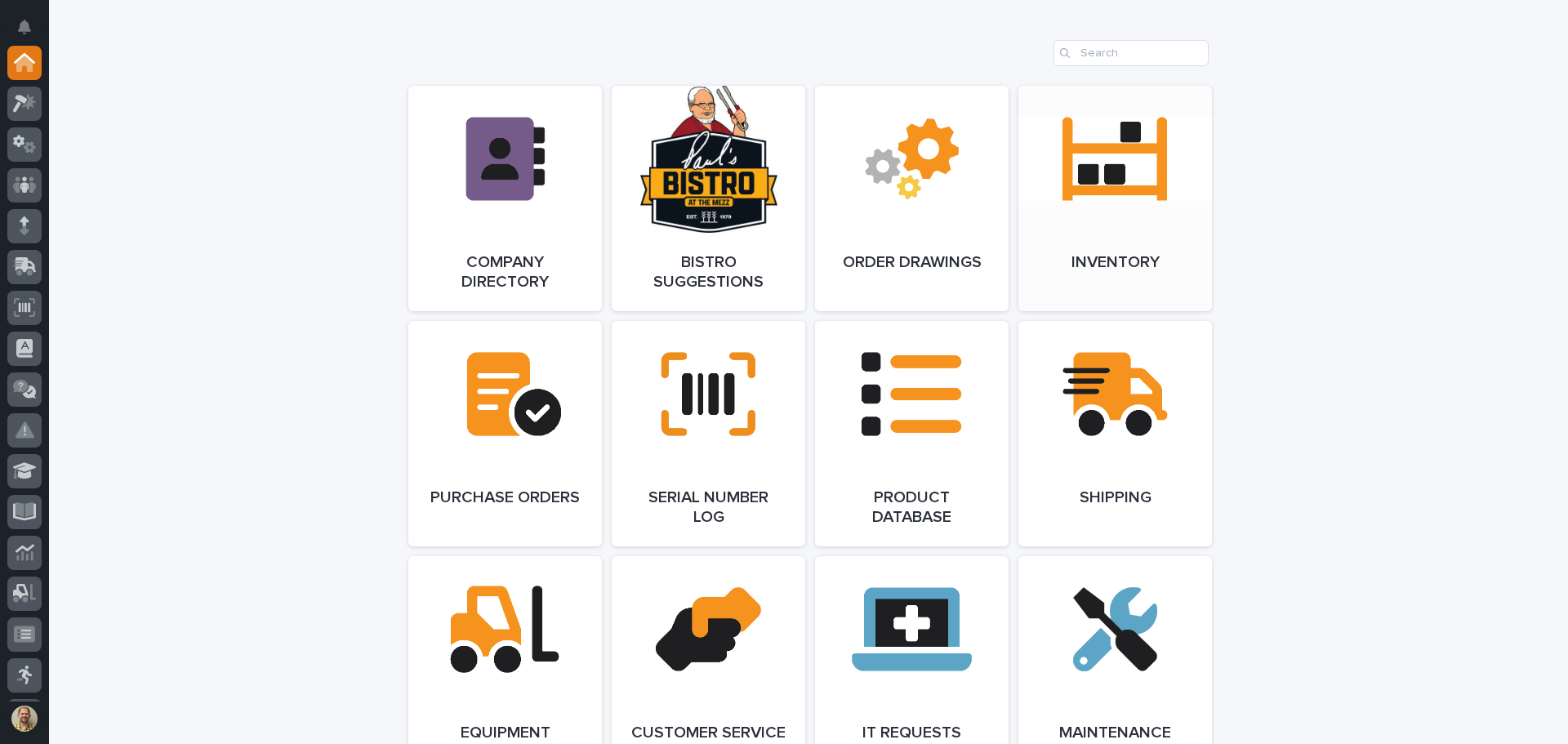
click at [1169, 207] on link "Open Link" at bounding box center [1115, 198] width 193 height 225
click at [24, 258] on icon at bounding box center [25, 265] width 22 height 15
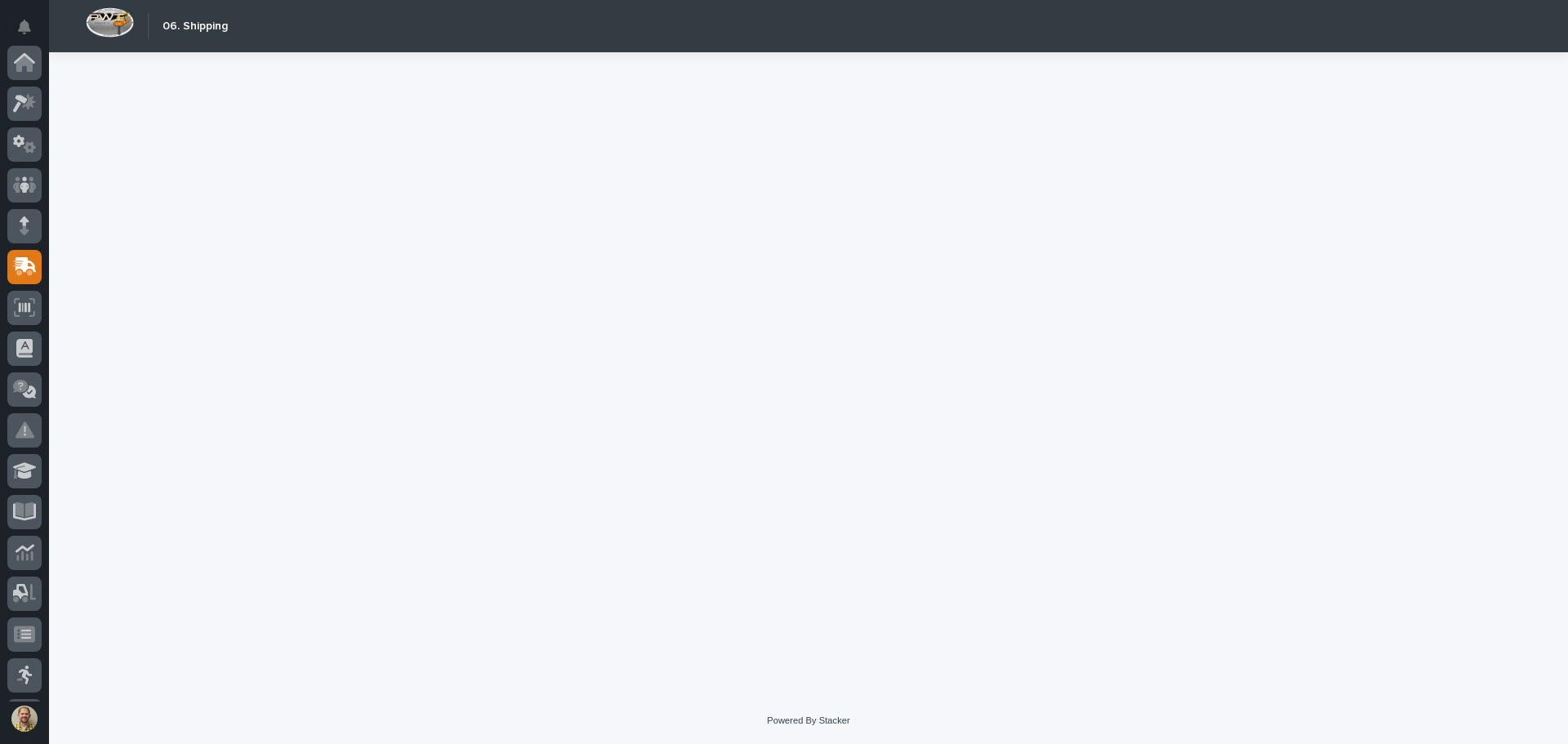
scroll to position [202, 0]
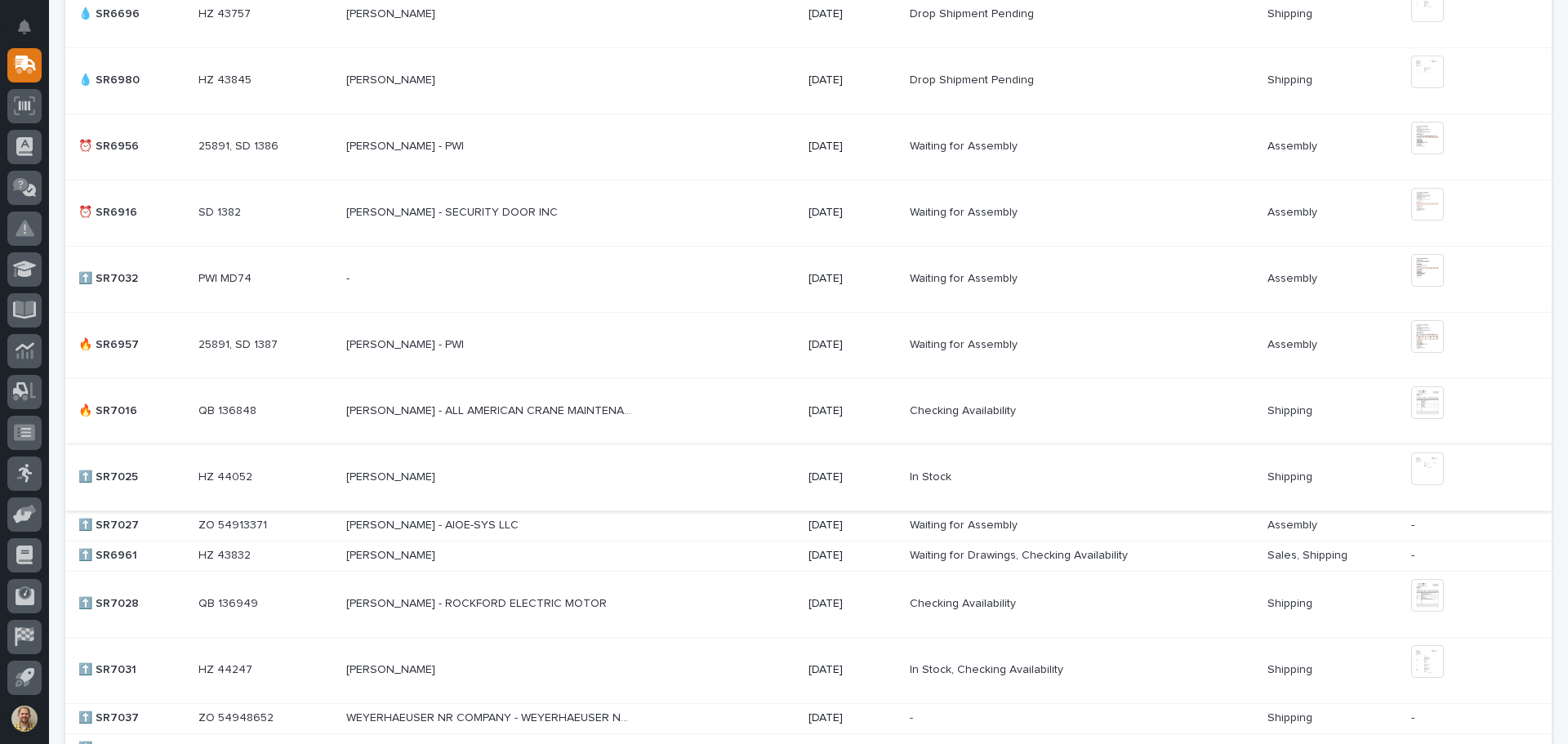
scroll to position [817, 0]
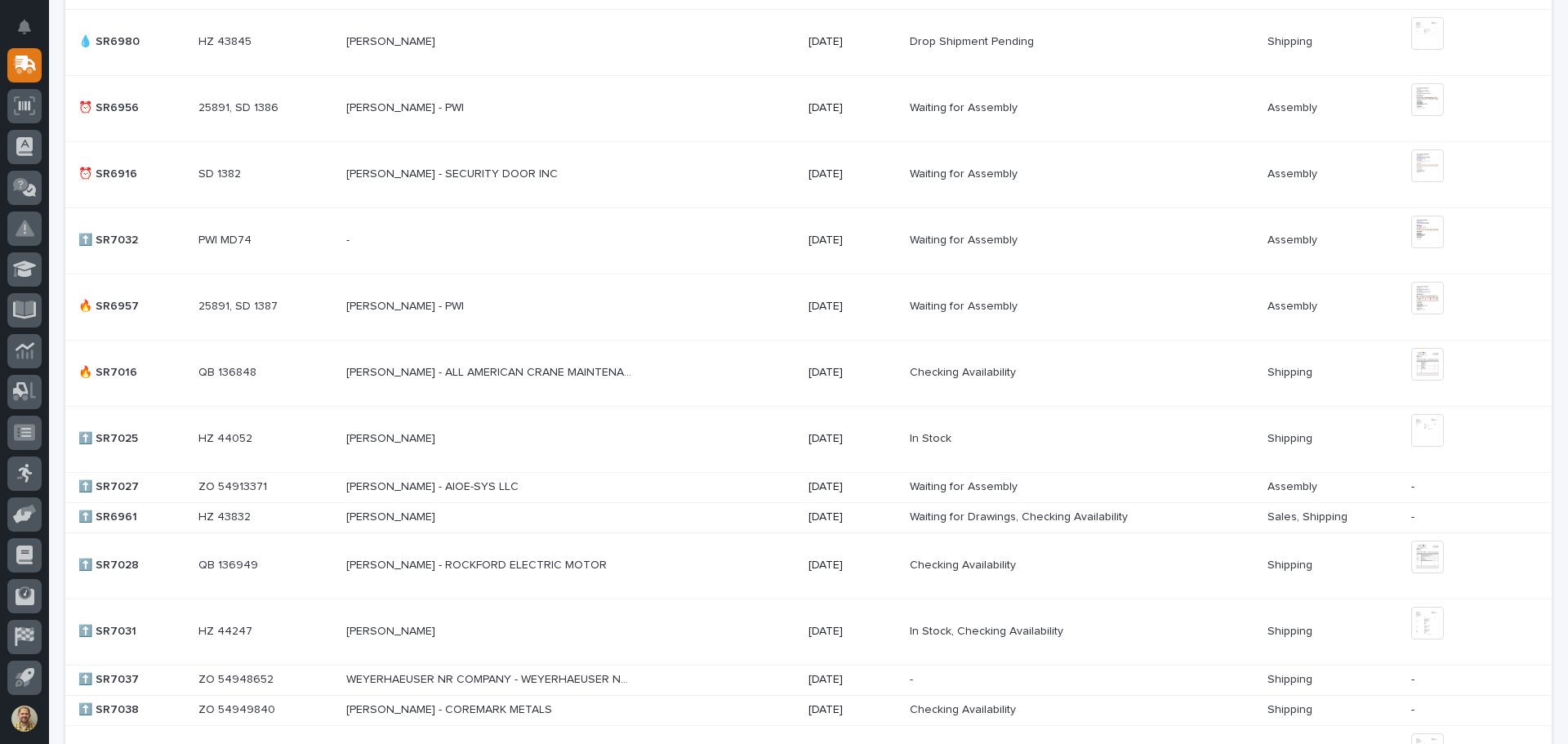
click at [540, 702] on div "FRANK TAM - COREMARK METALS FRANK TAM - COREMARK METALS" at bounding box center [571, 709] width 449 height 27
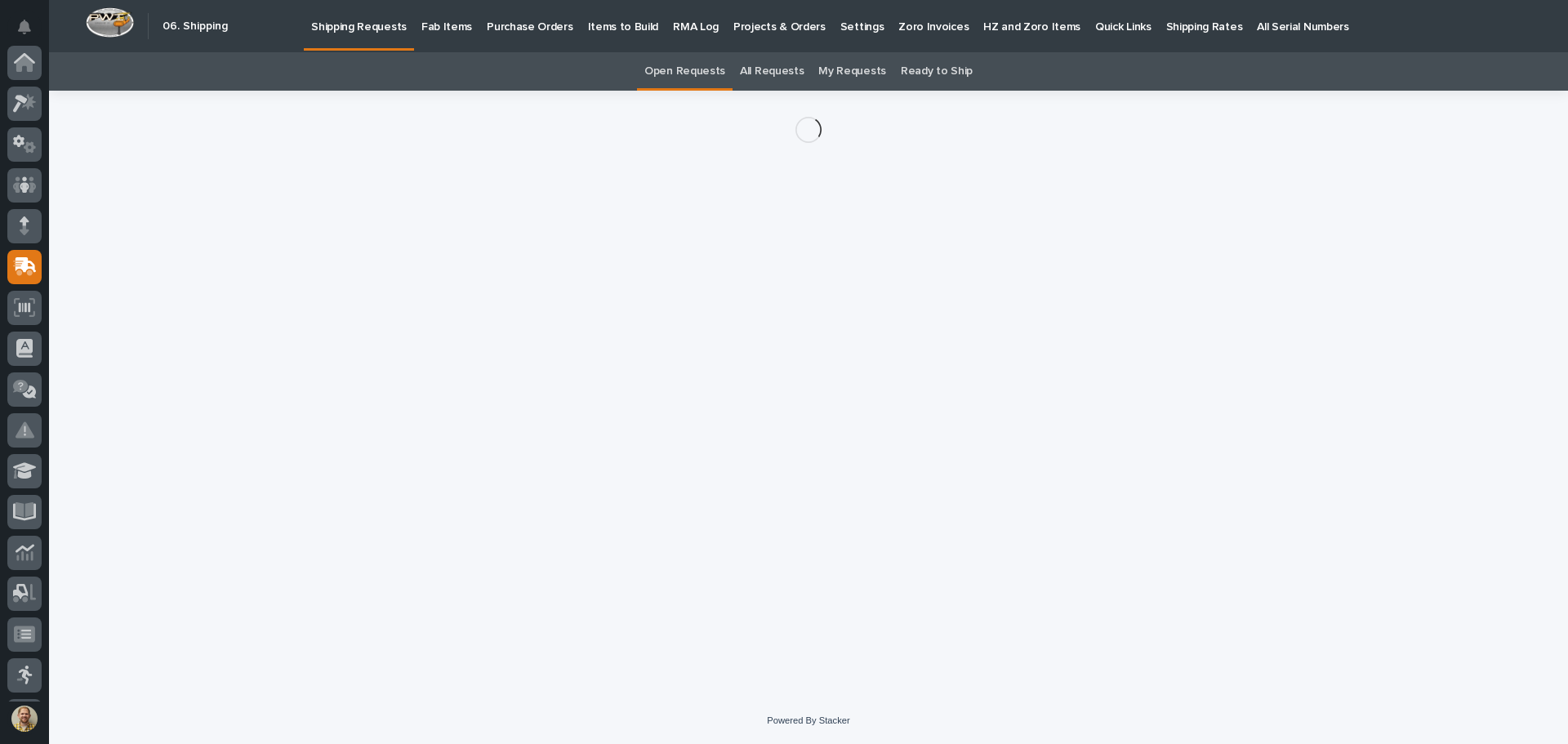
scroll to position [202, 0]
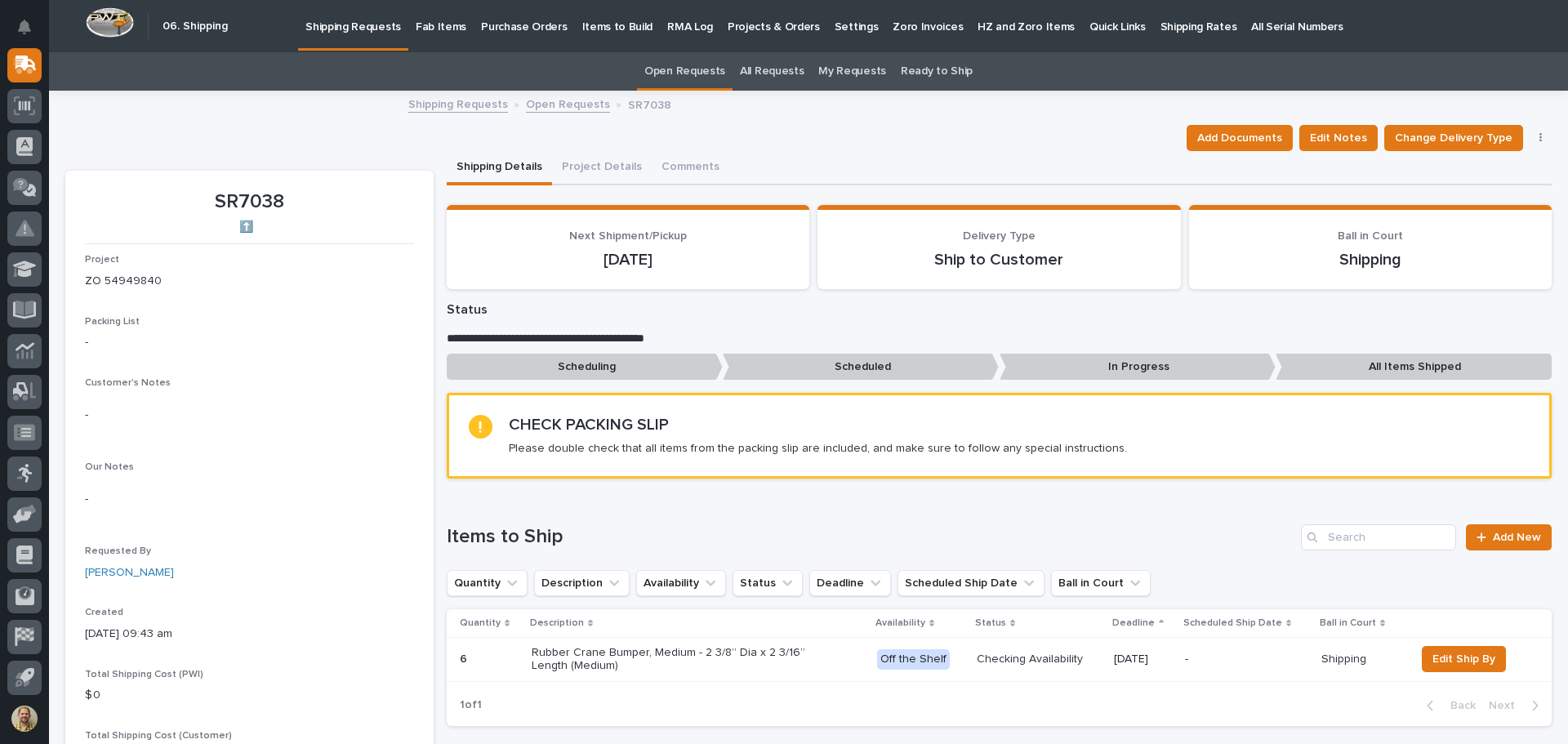
click at [988, 647] on div "Checking Availability" at bounding box center [1039, 659] width 125 height 27
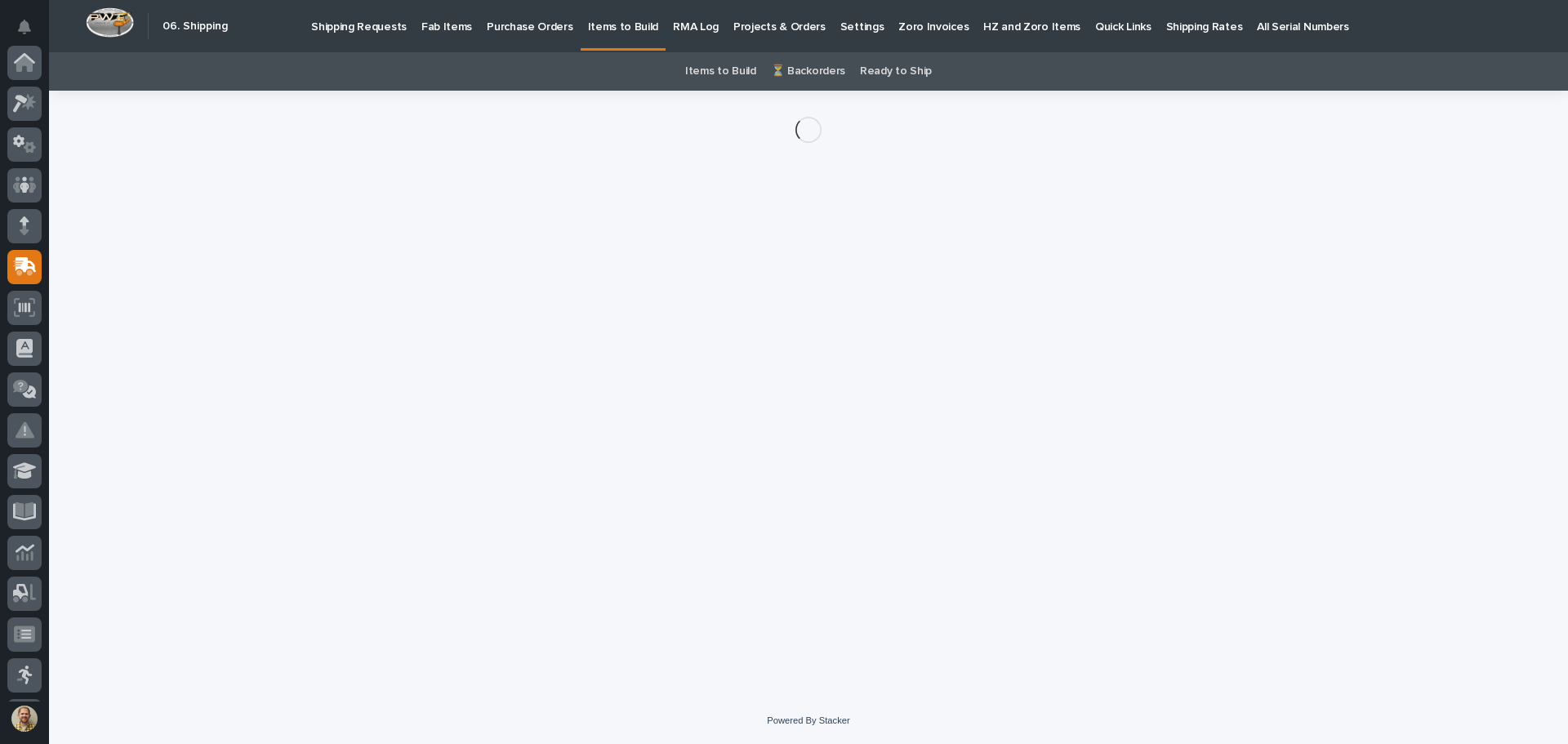
scroll to position [202, 0]
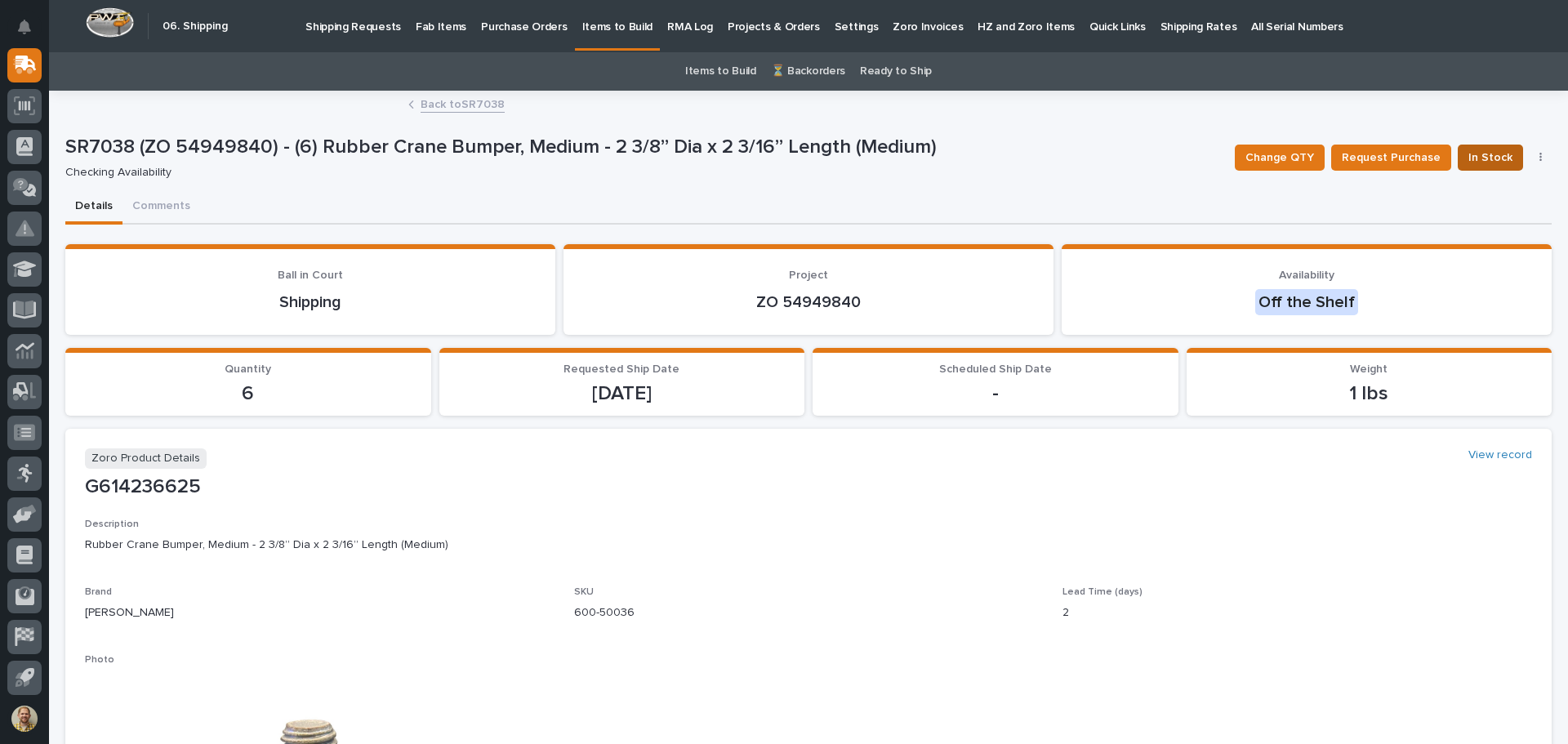
click at [1489, 158] on span "In Stock" at bounding box center [1491, 157] width 44 height 20
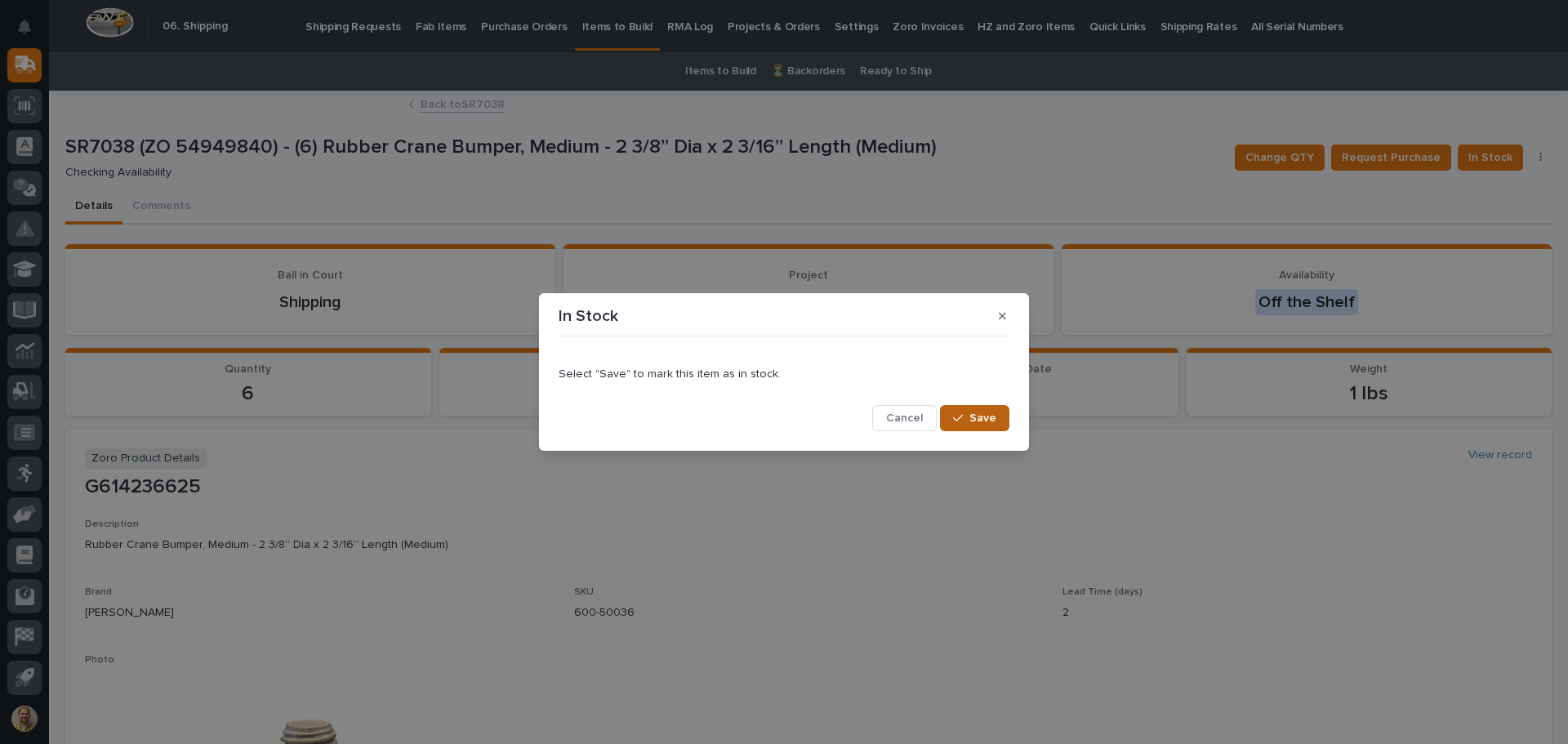
click at [994, 412] on span "Save" at bounding box center [983, 418] width 27 height 15
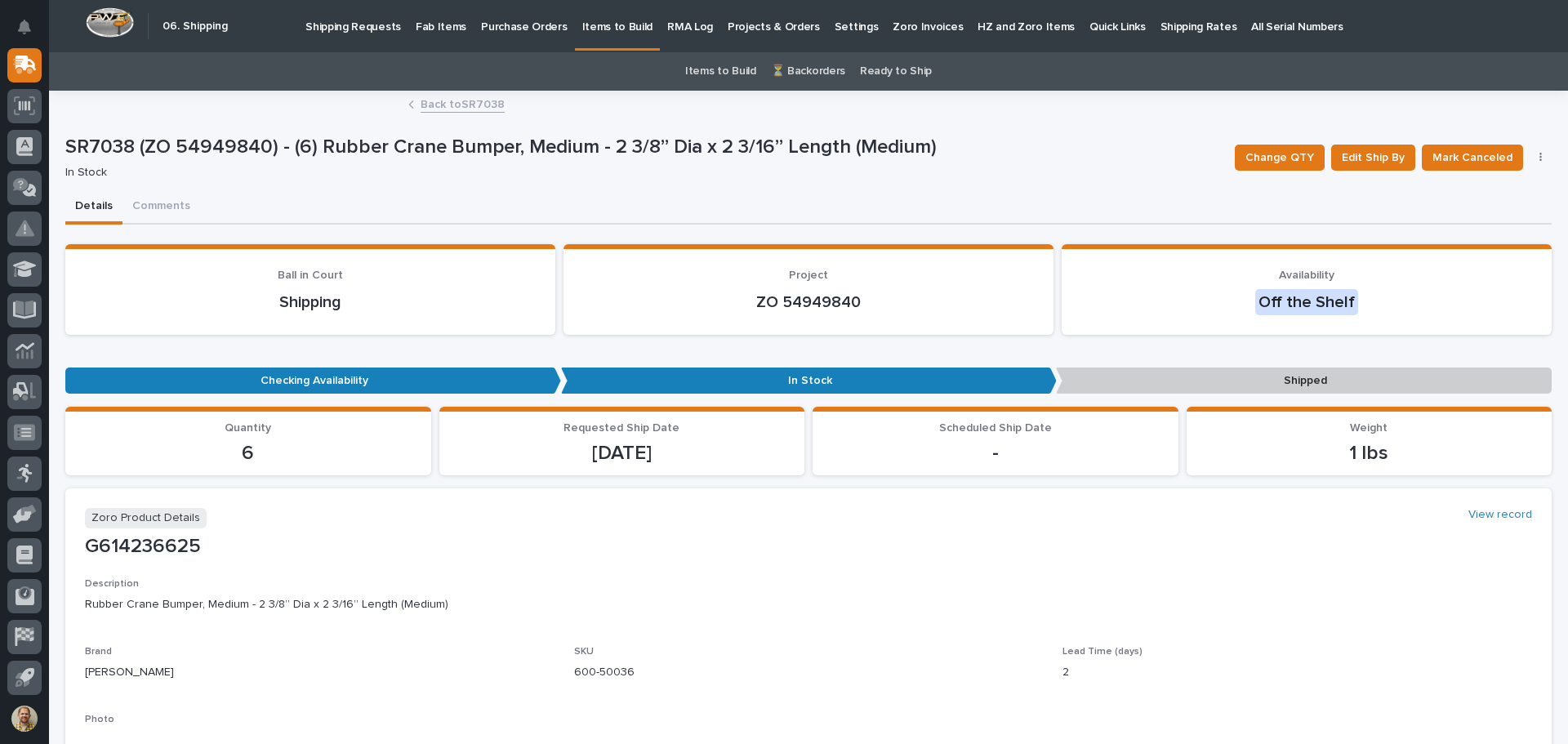
click at [430, 107] on link "Back to SR7038" at bounding box center [462, 104] width 84 height 19
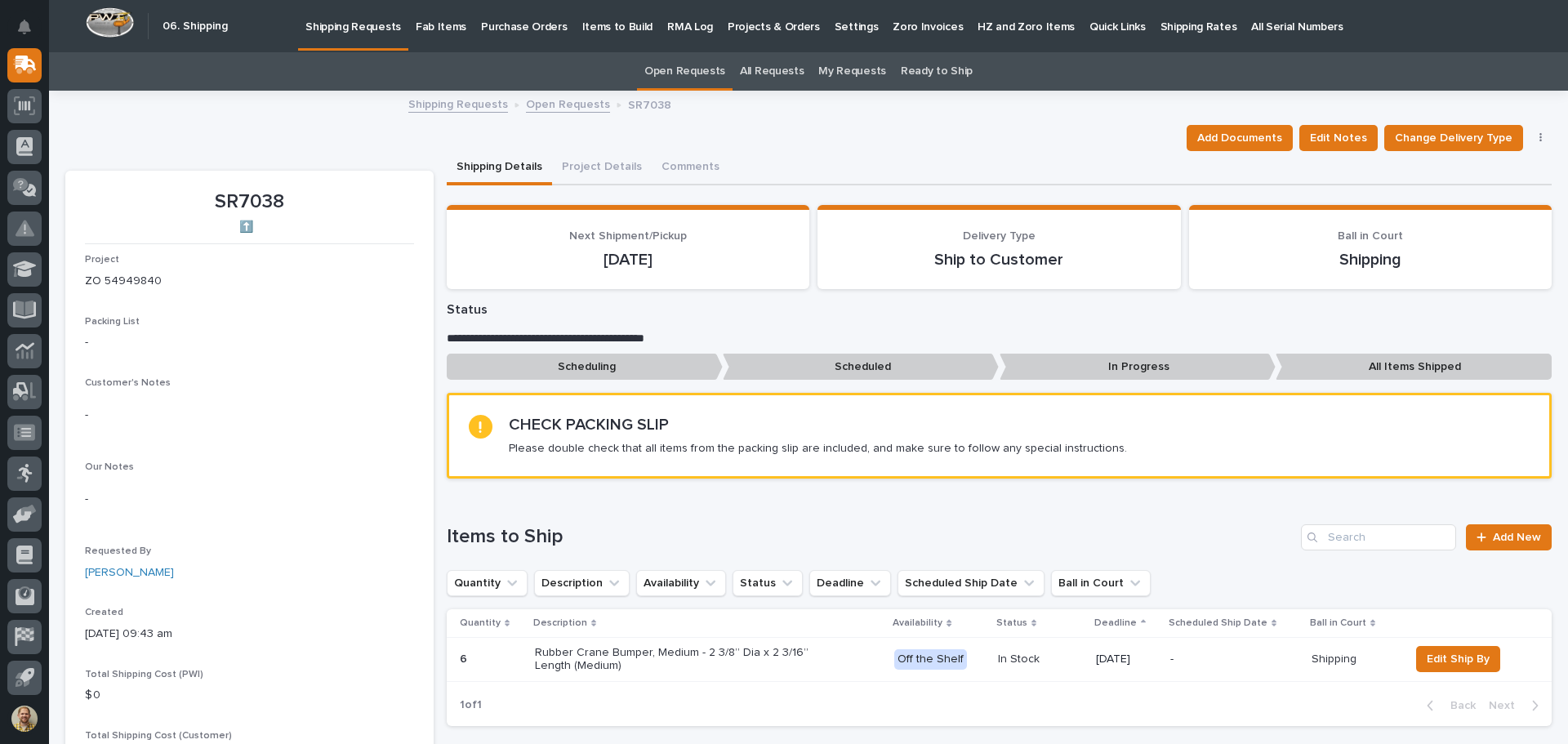
click at [466, 108] on link "Shipping Requests" at bounding box center [459, 104] width 100 height 19
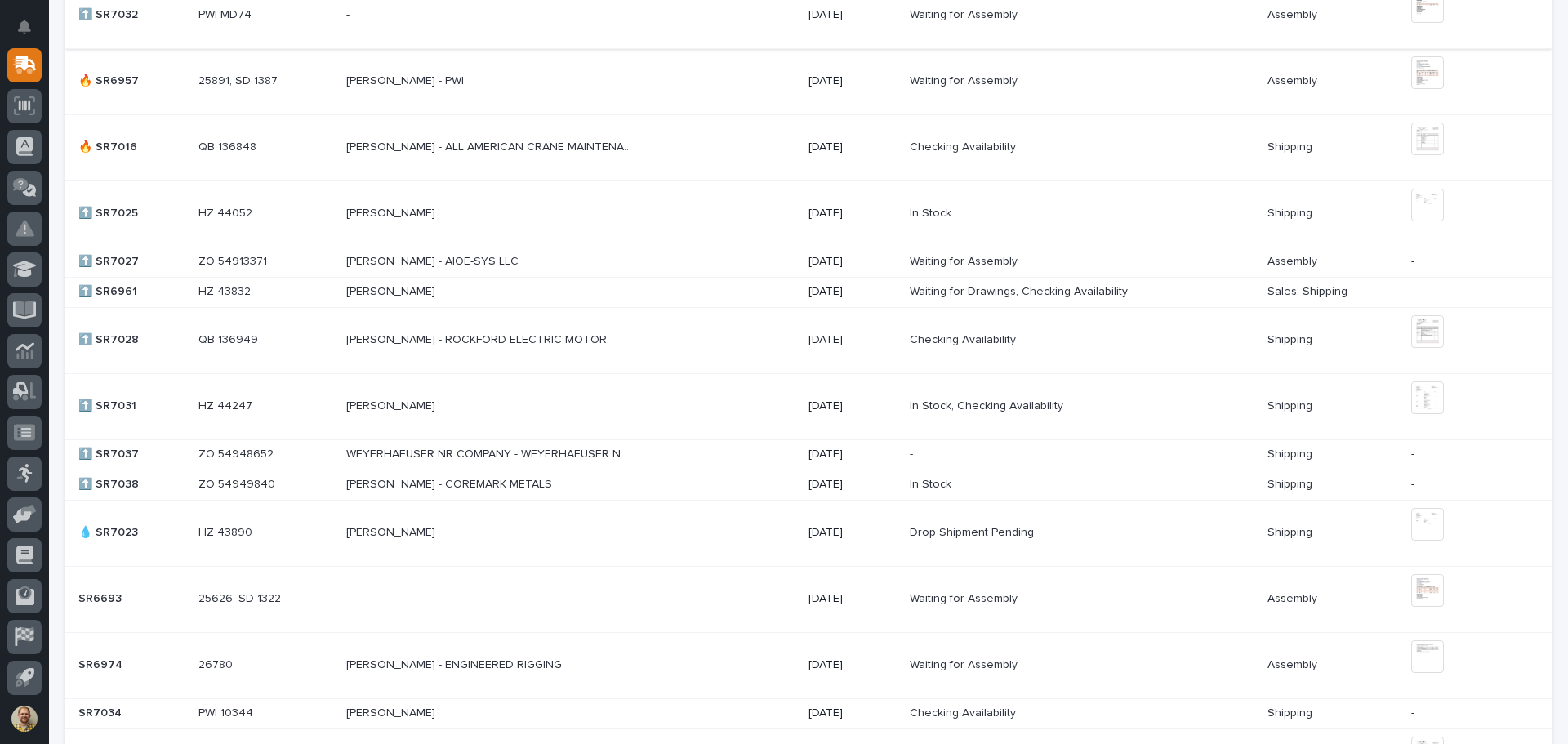
scroll to position [1061, 0]
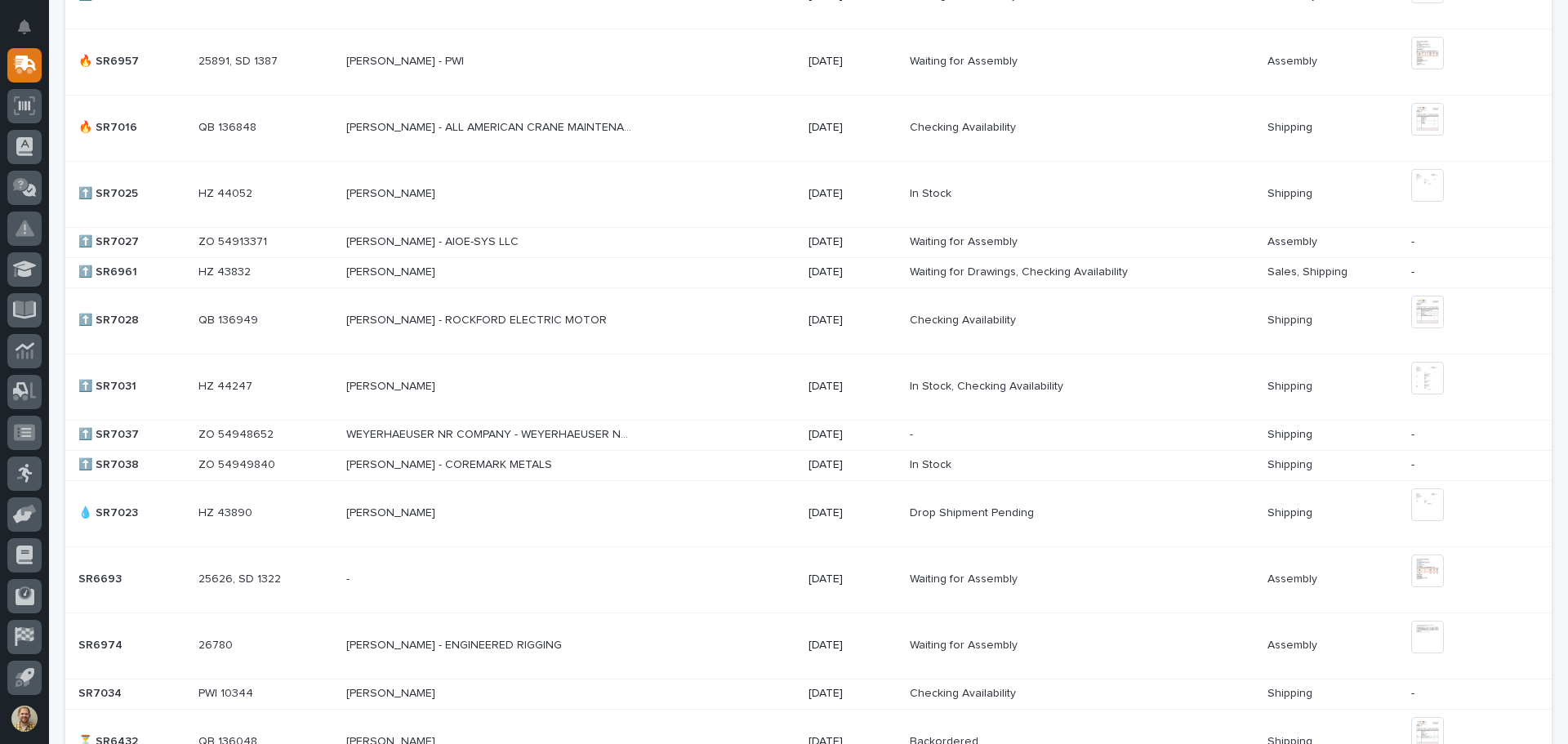
click at [292, 459] on p at bounding box center [265, 465] width 135 height 14
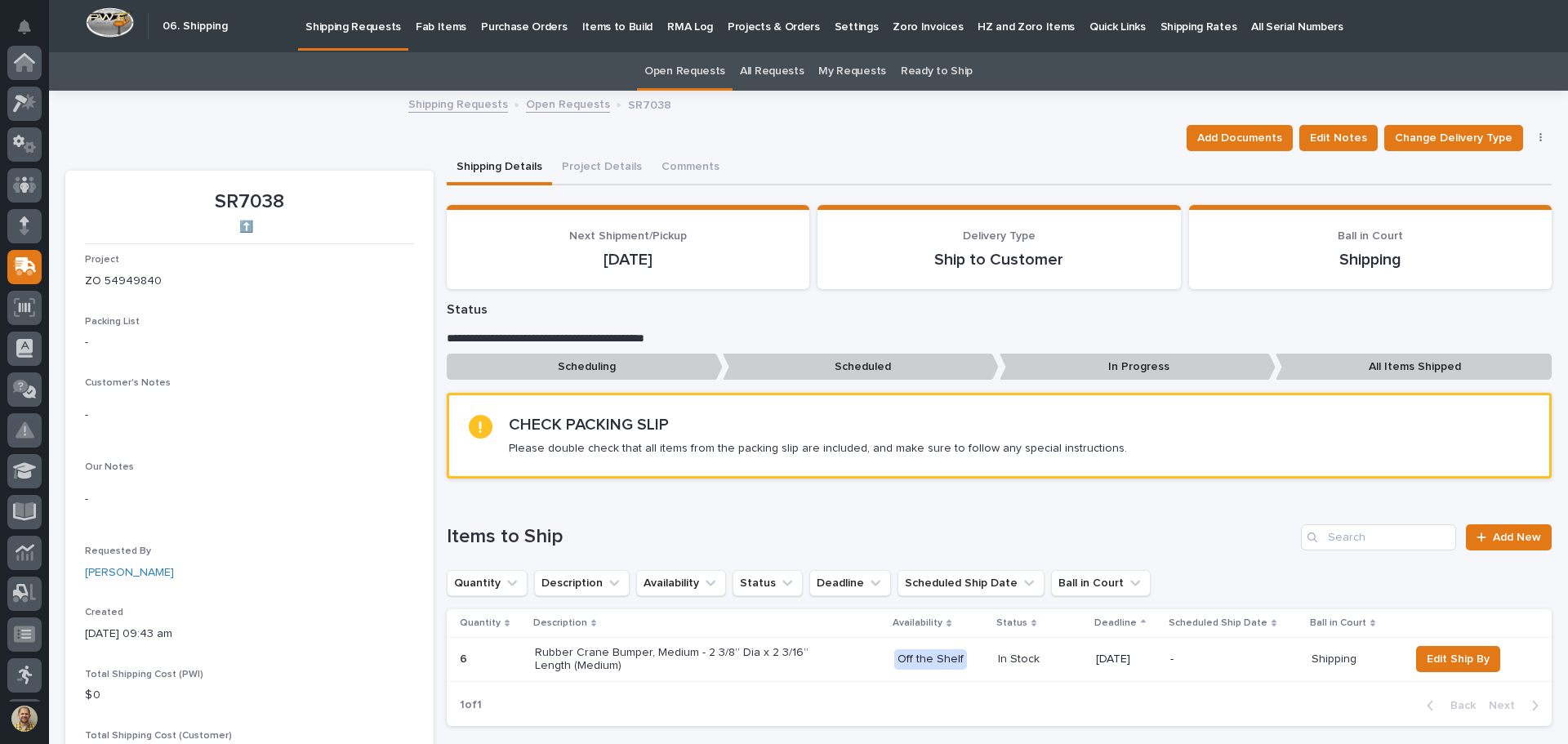
scroll to position [202, 0]
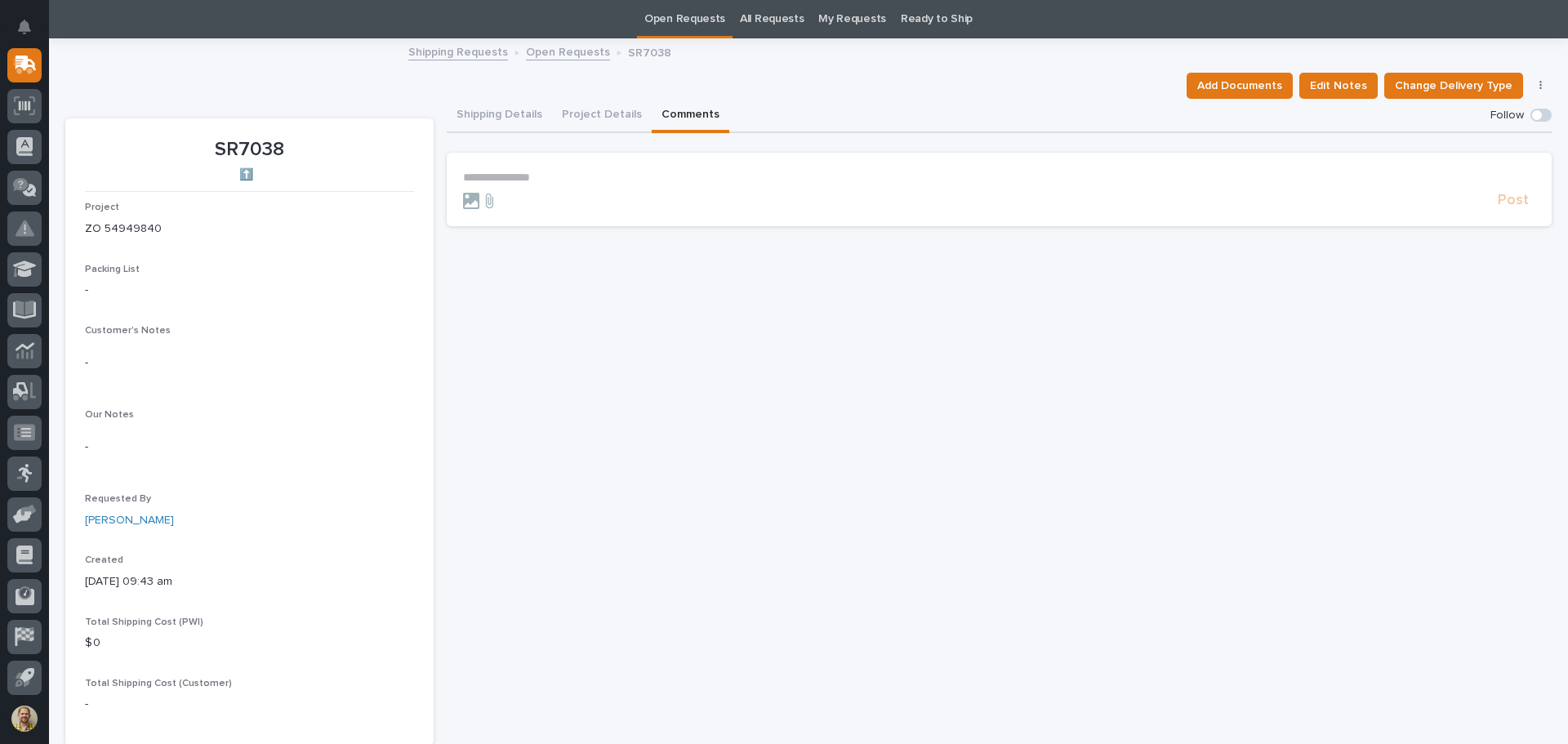
click at [664, 109] on button "Comments" at bounding box center [691, 116] width 77 height 34
click at [542, 172] on p "**********" at bounding box center [999, 177] width 1073 height 14
click at [1504, 206] on span "Post" at bounding box center [1513, 207] width 31 height 19
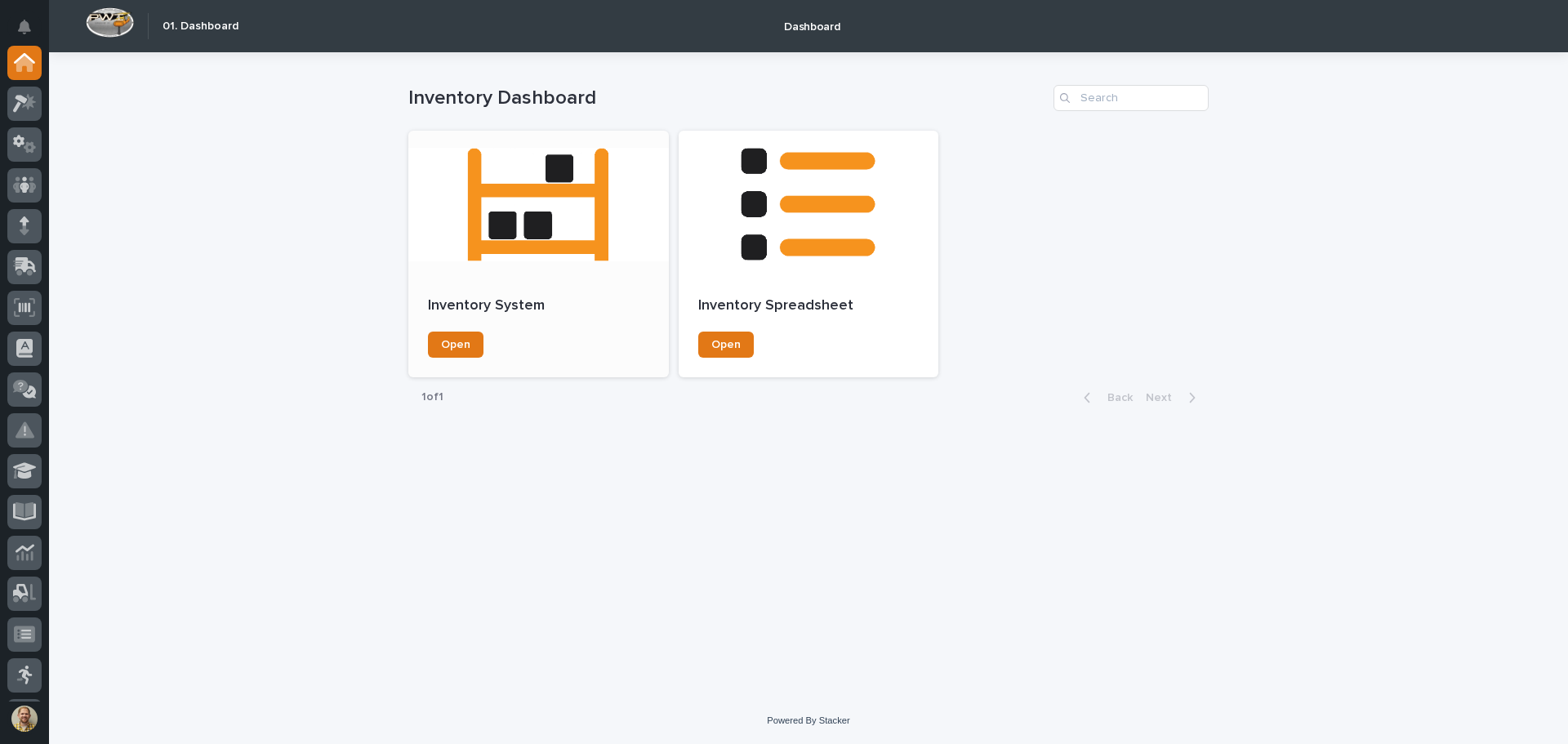
click at [629, 240] on div at bounding box center [539, 205] width 260 height 147
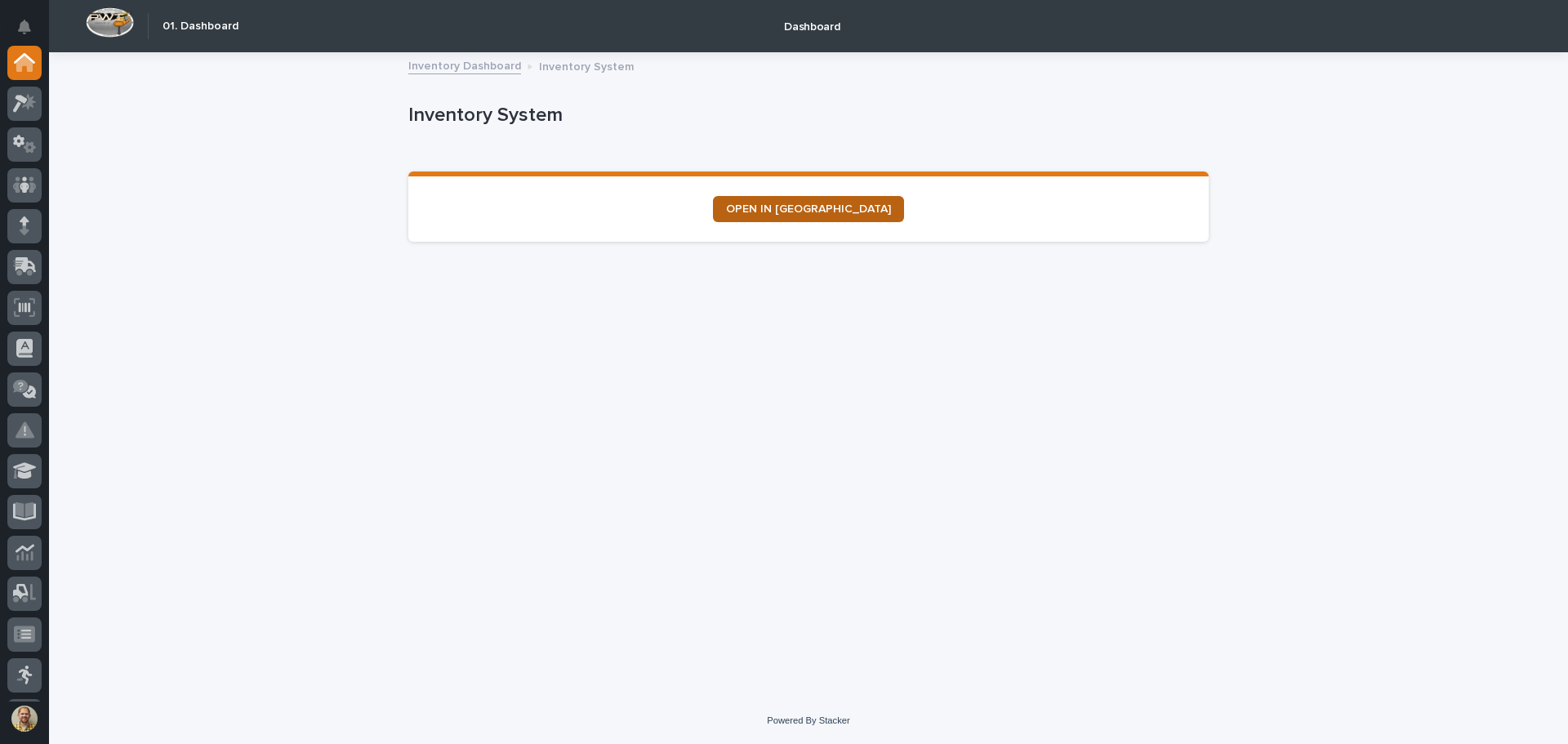
click at [842, 217] on link "OPEN IN NEW TAB" at bounding box center [809, 209] width 192 height 26
